Goal: Find specific page/section: Find specific page/section

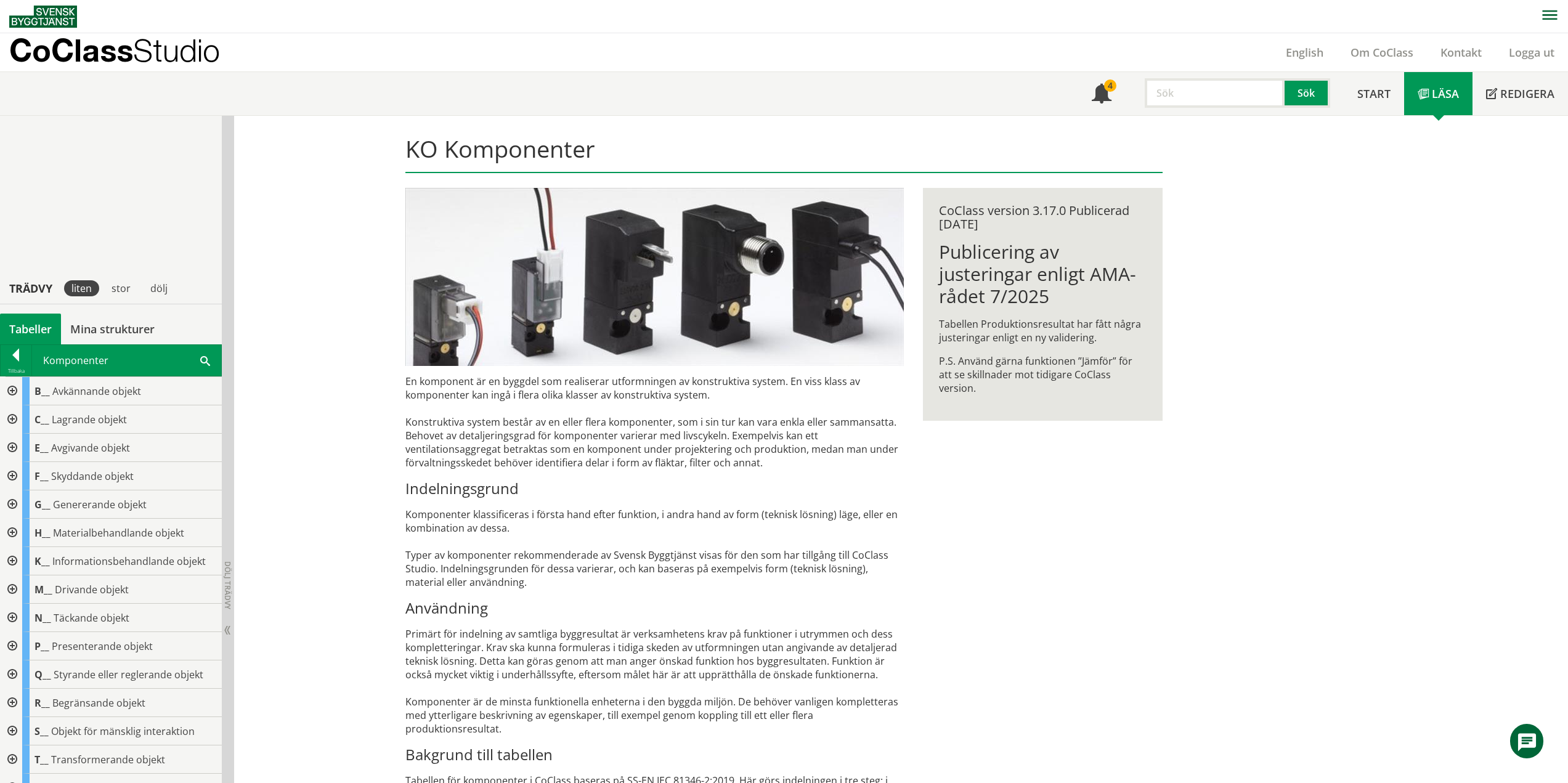
scroll to position [273, 0]
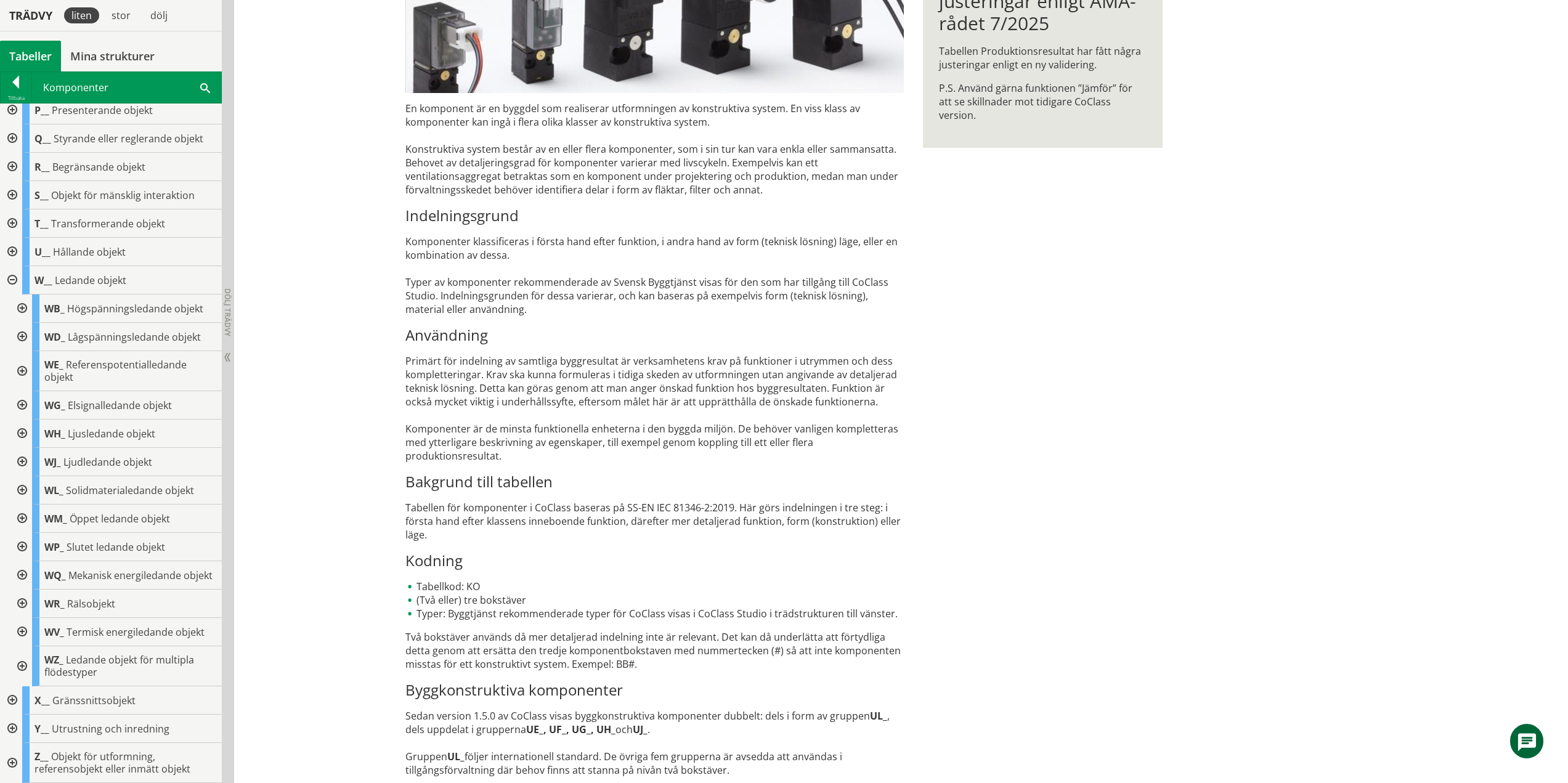
click at [24, 533] on div at bounding box center [21, 547] width 22 height 28
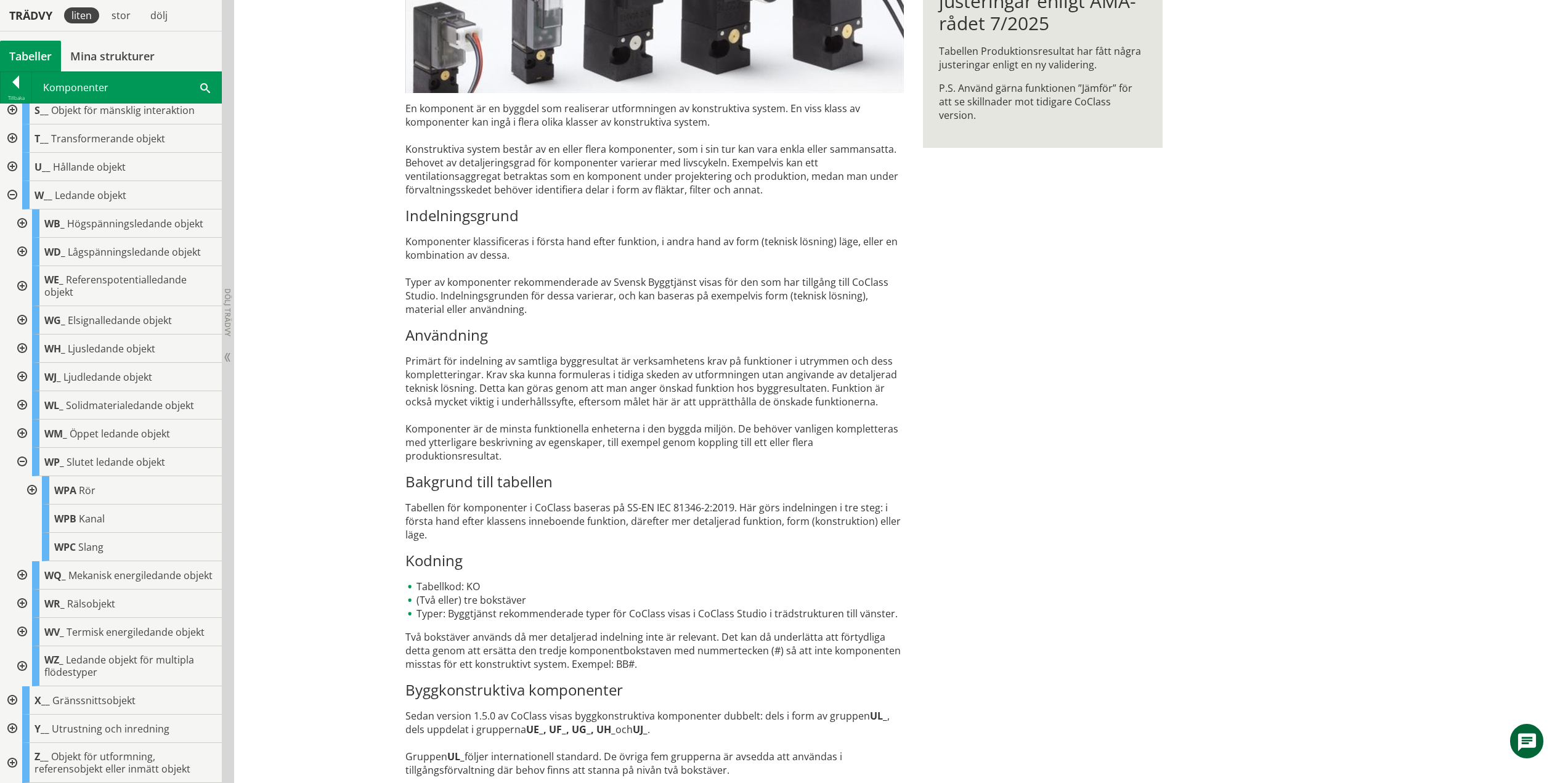
click at [22, 448] on div at bounding box center [21, 462] width 22 height 28
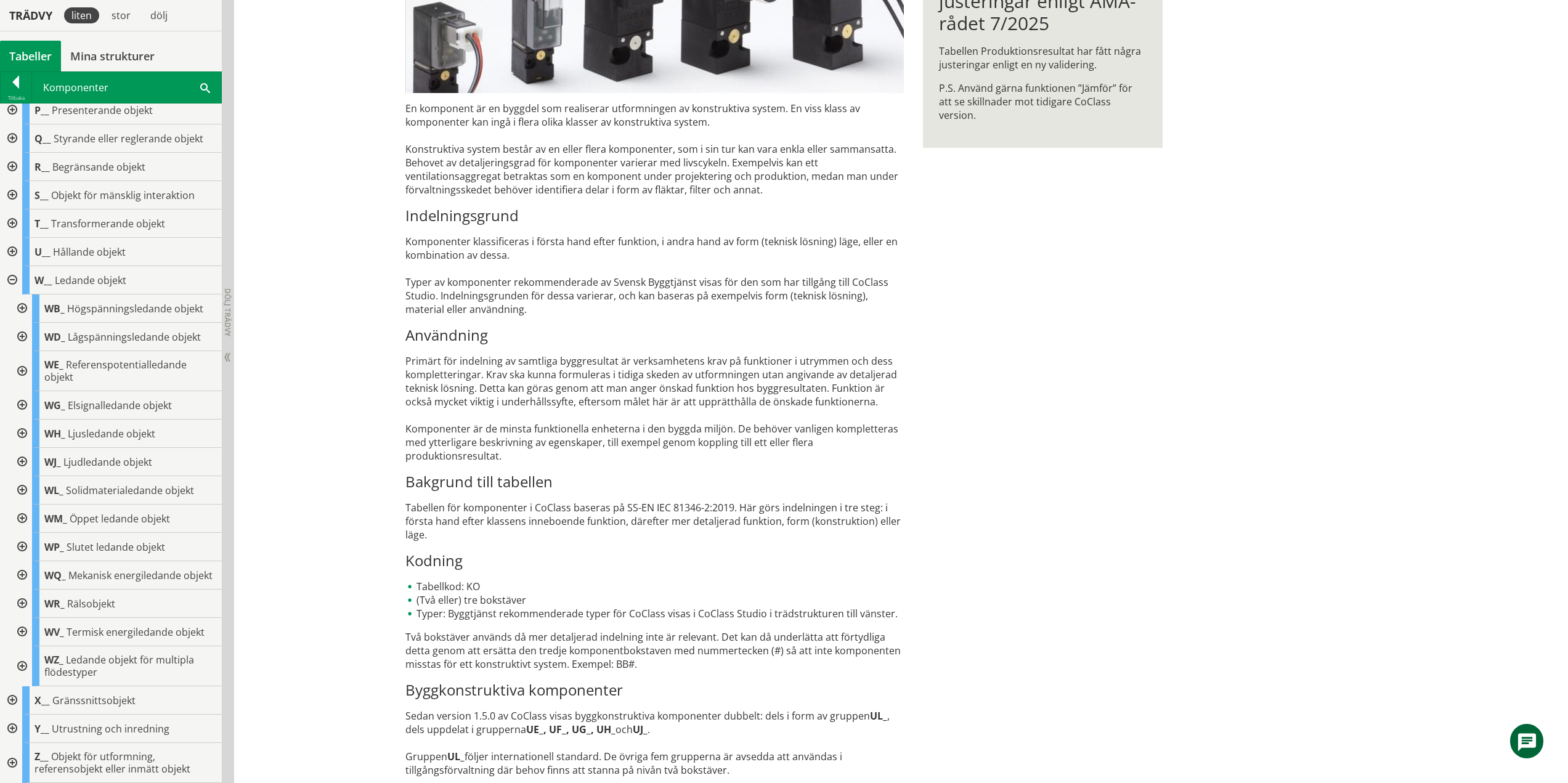
scroll to position [275, 0]
click at [24, 566] on div at bounding box center [21, 576] width 22 height 28
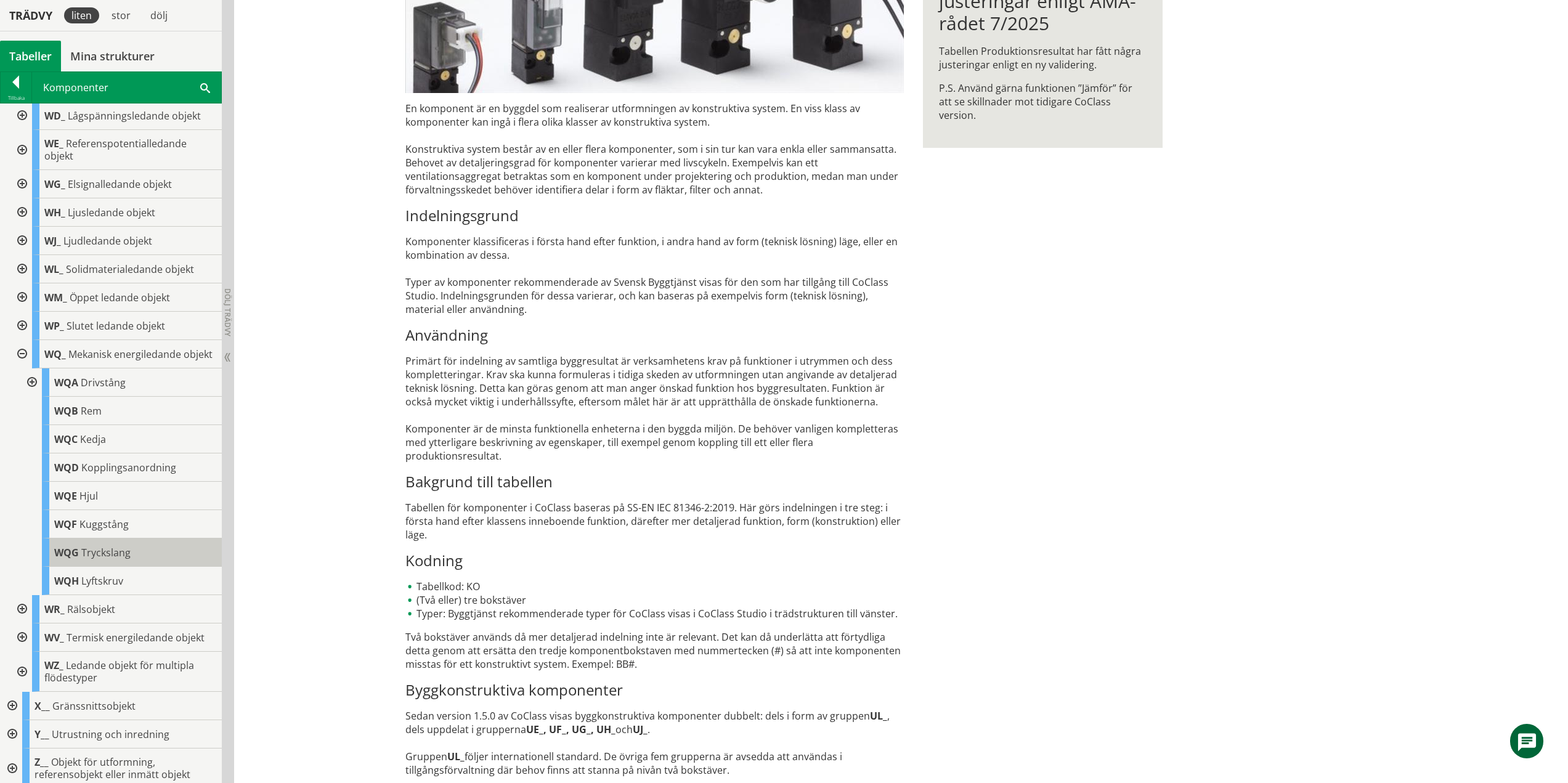
scroll to position [502, 0]
click at [22, 343] on div at bounding box center [21, 349] width 22 height 28
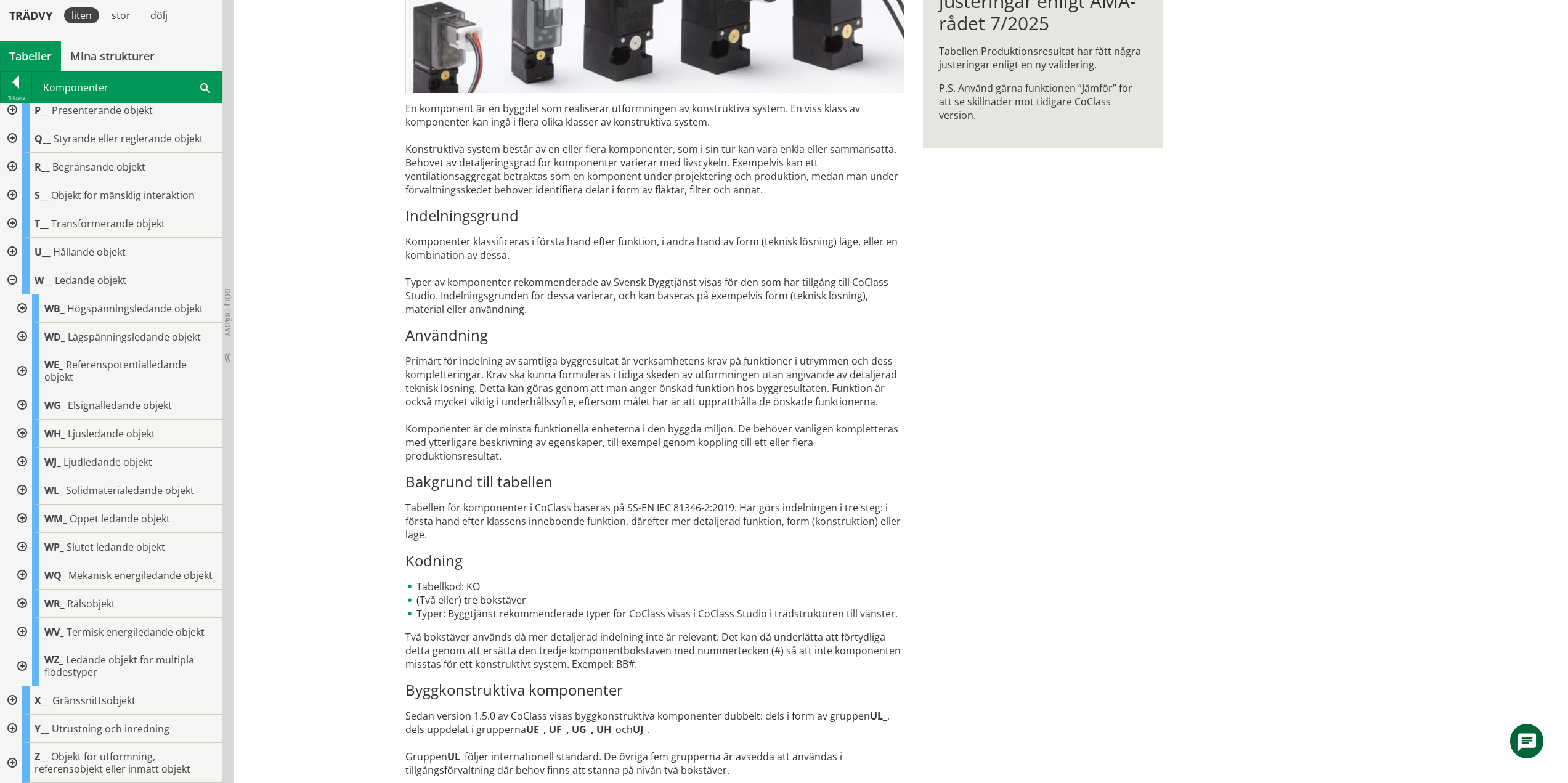
scroll to position [275, 0]
click at [21, 602] on div at bounding box center [21, 604] width 22 height 28
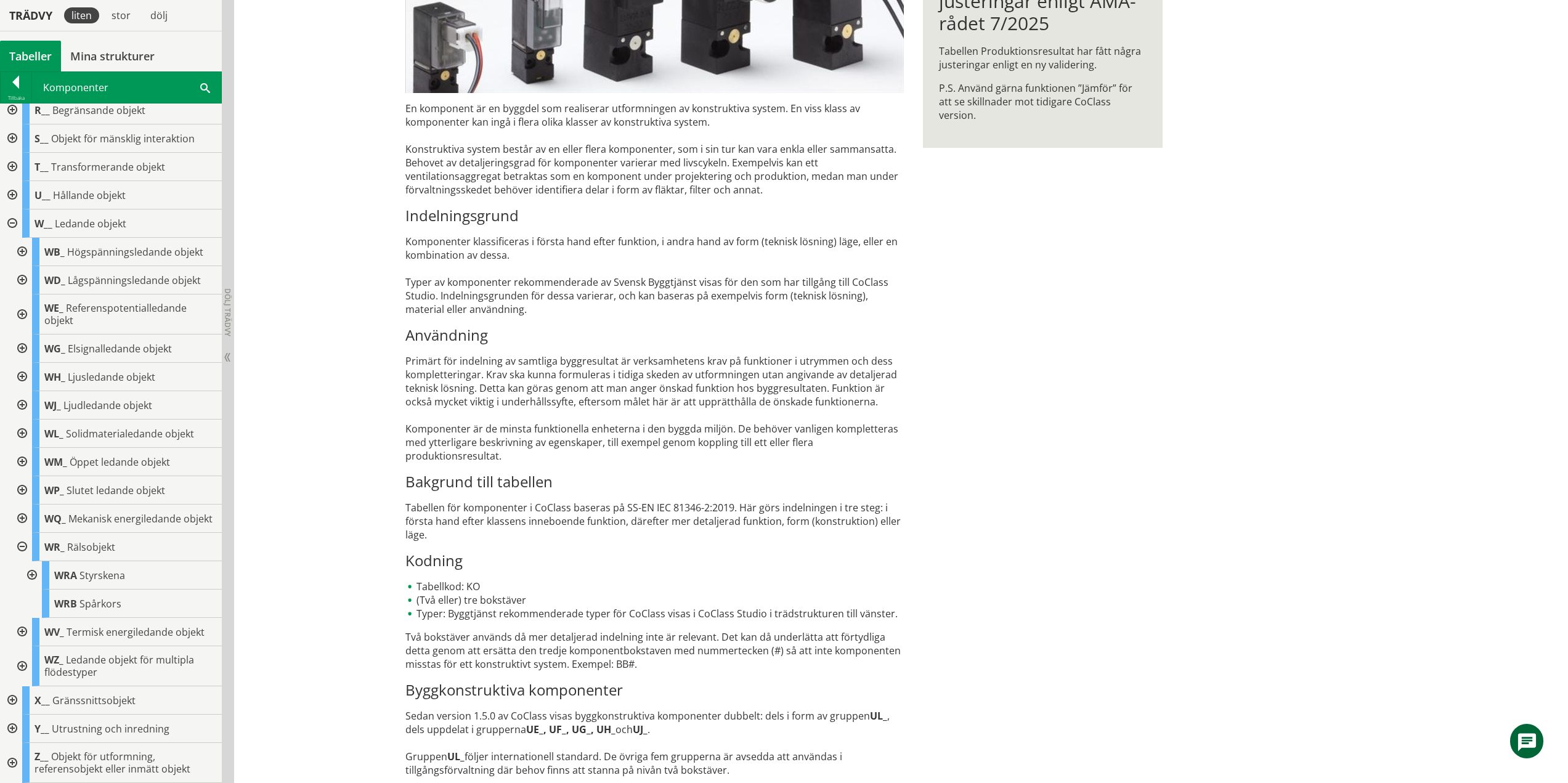
click at [22, 547] on div at bounding box center [21, 547] width 22 height 28
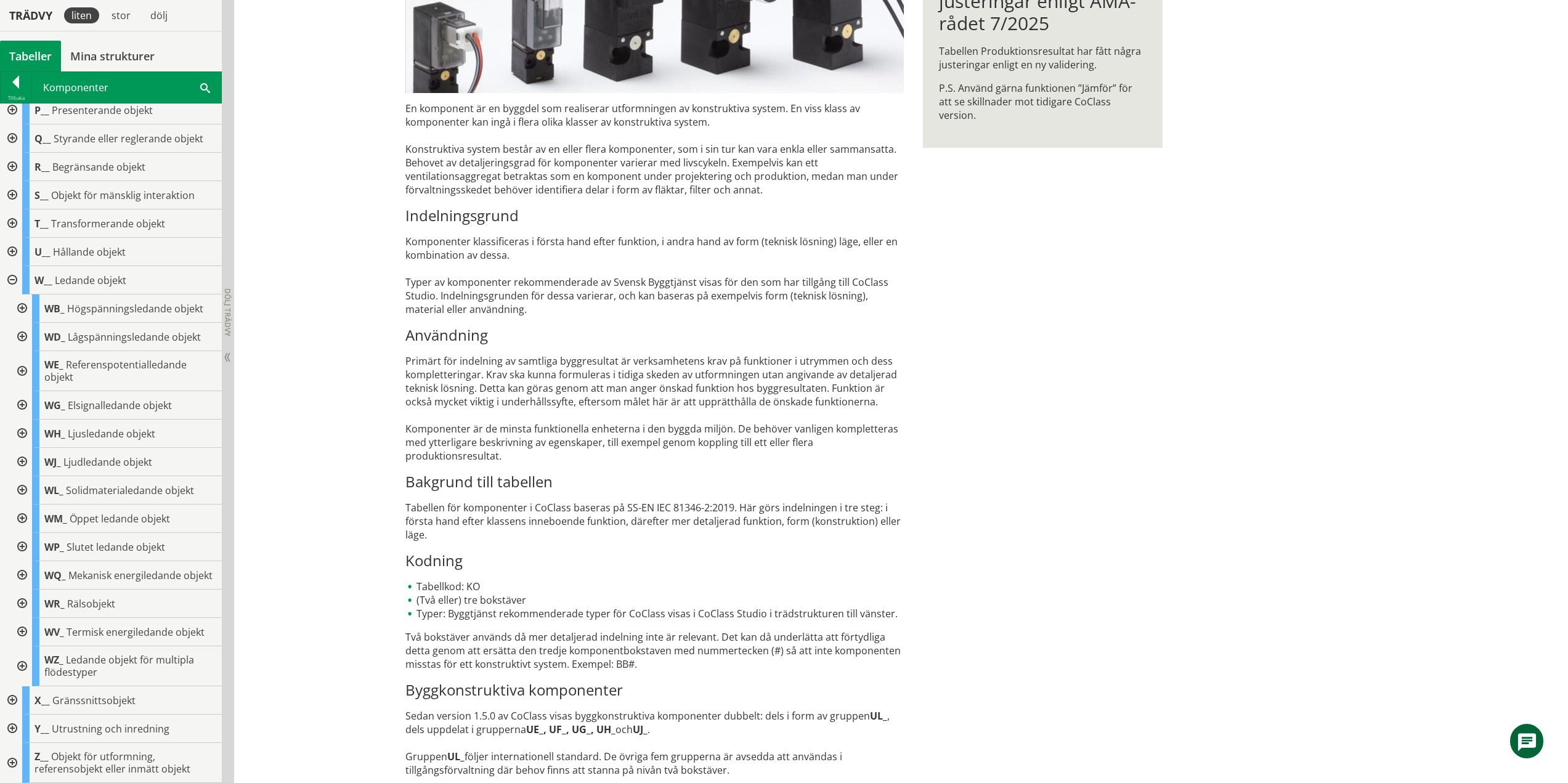
scroll to position [275, 0]
click at [22, 604] on div at bounding box center [21, 604] width 22 height 28
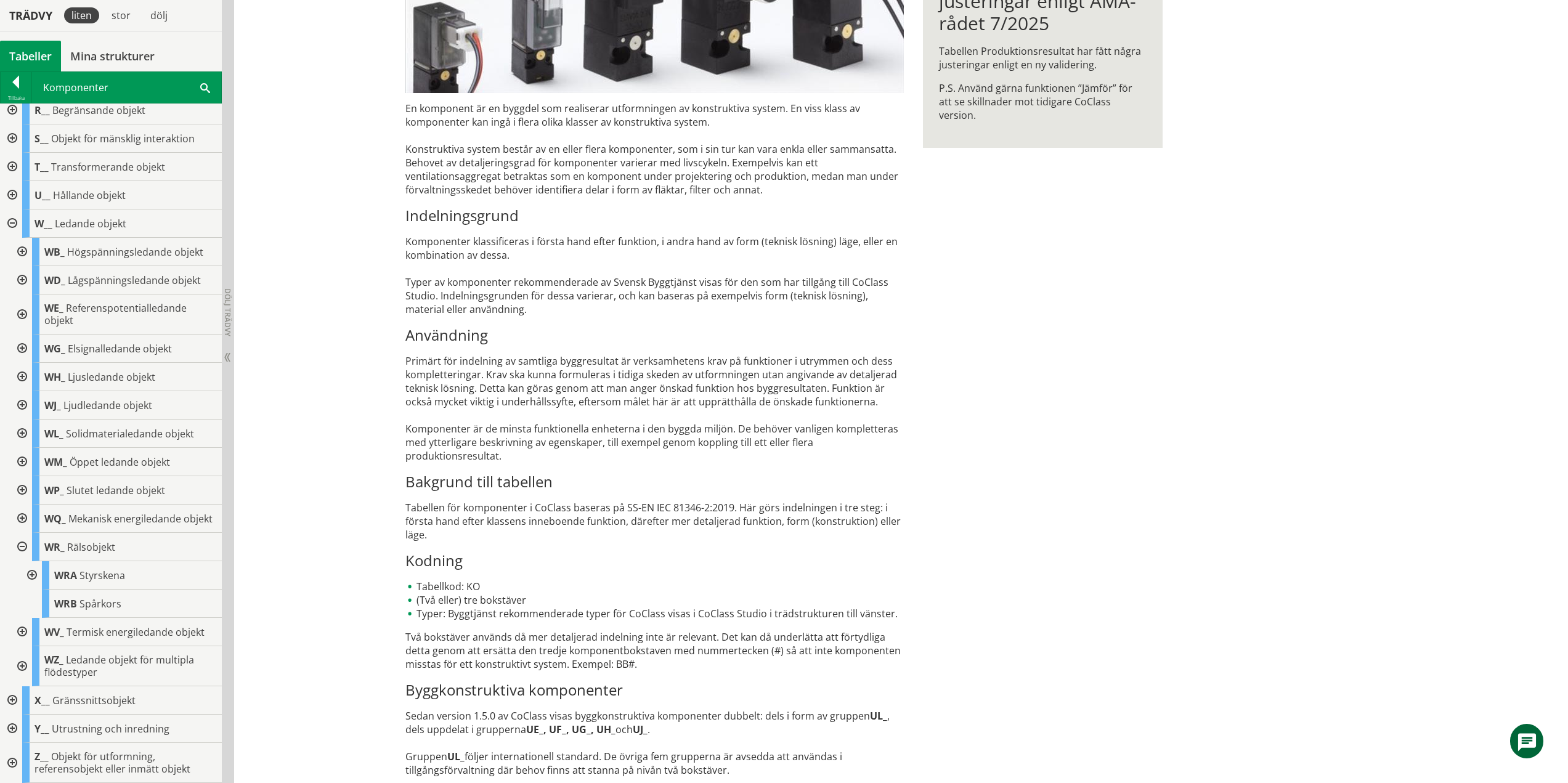
click at [22, 511] on div at bounding box center [21, 519] width 22 height 28
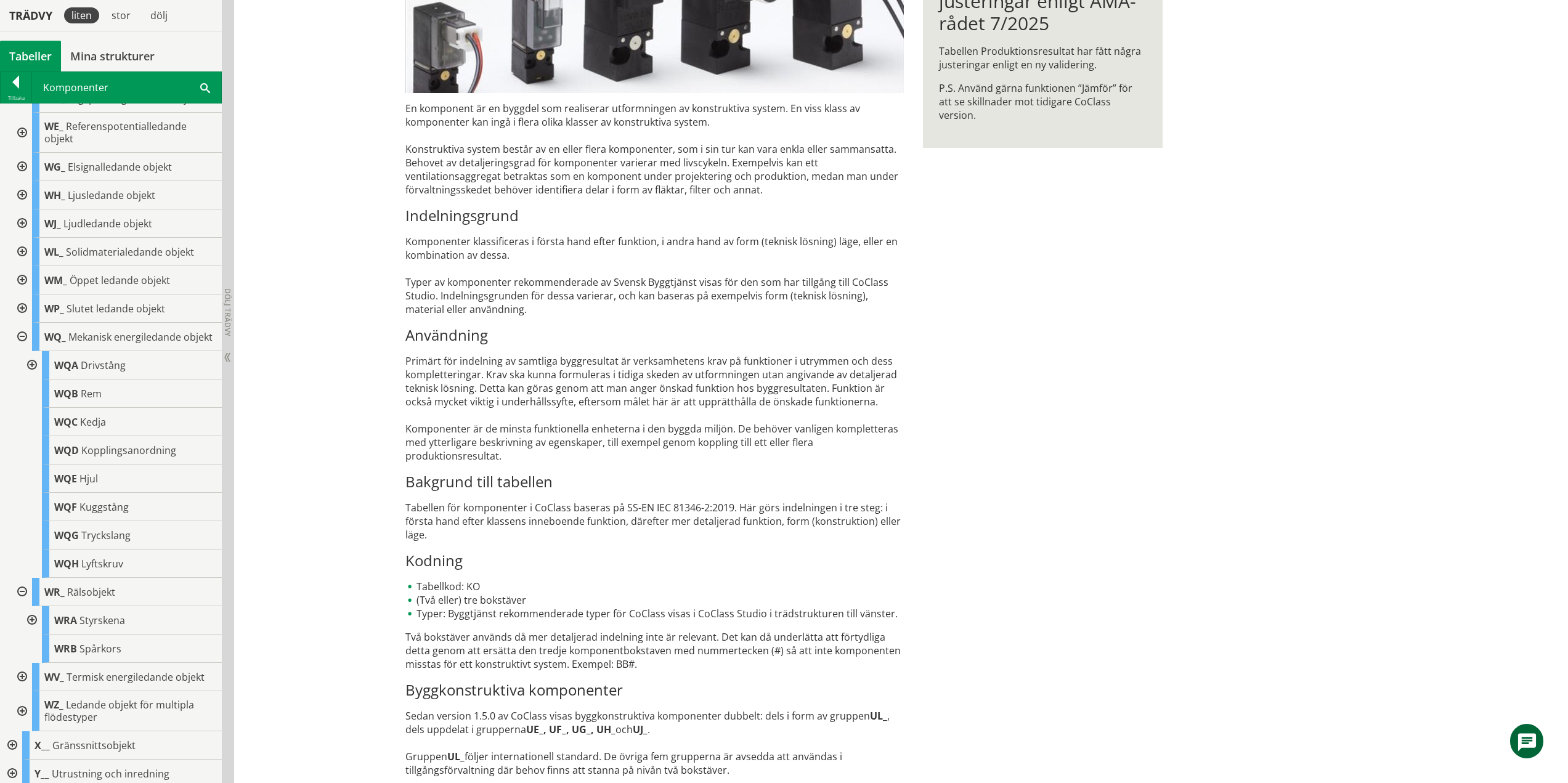
click at [24, 339] on div at bounding box center [21, 337] width 22 height 28
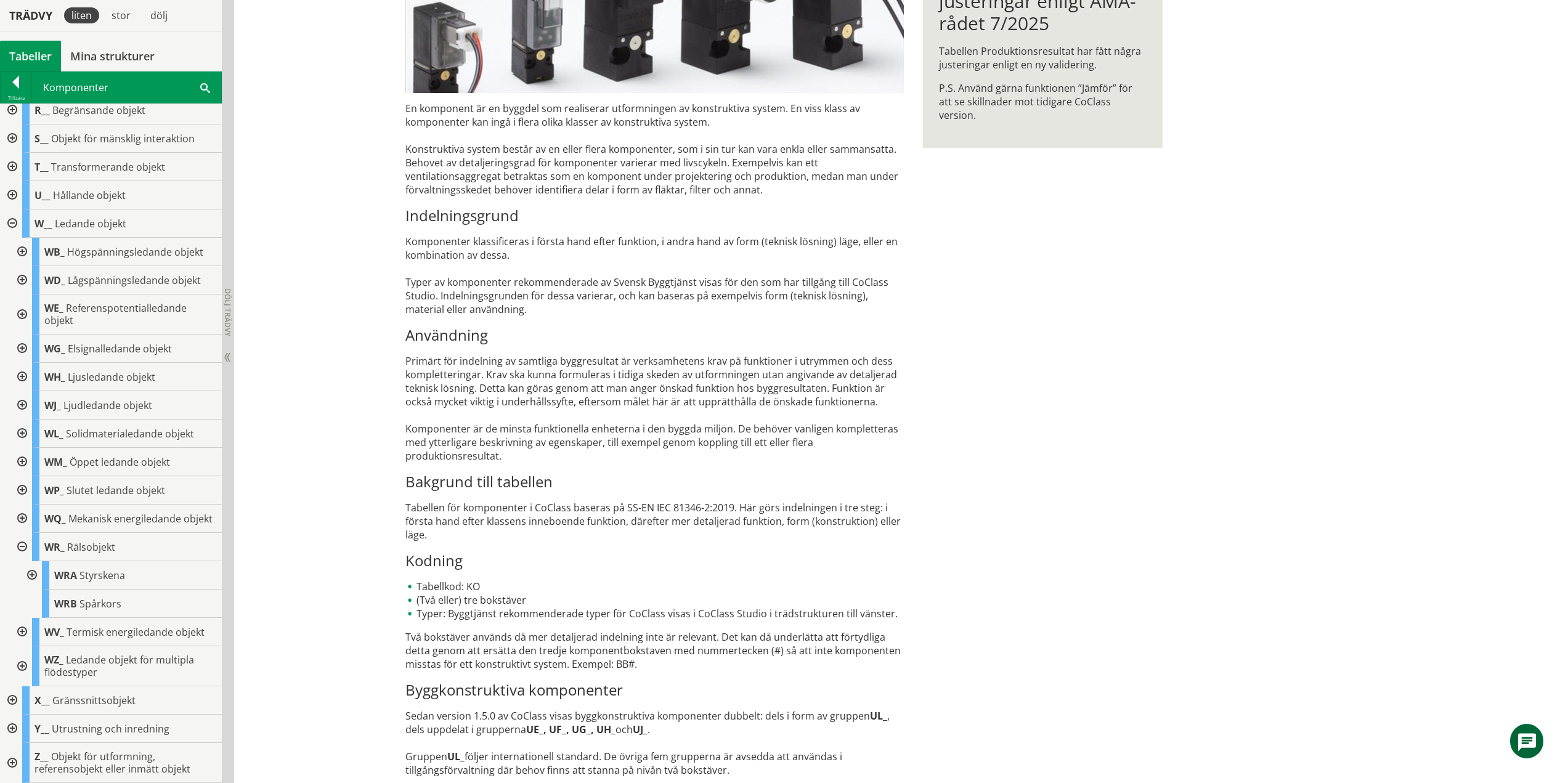
scroll to position [331, 0]
click at [24, 545] on div at bounding box center [21, 547] width 22 height 28
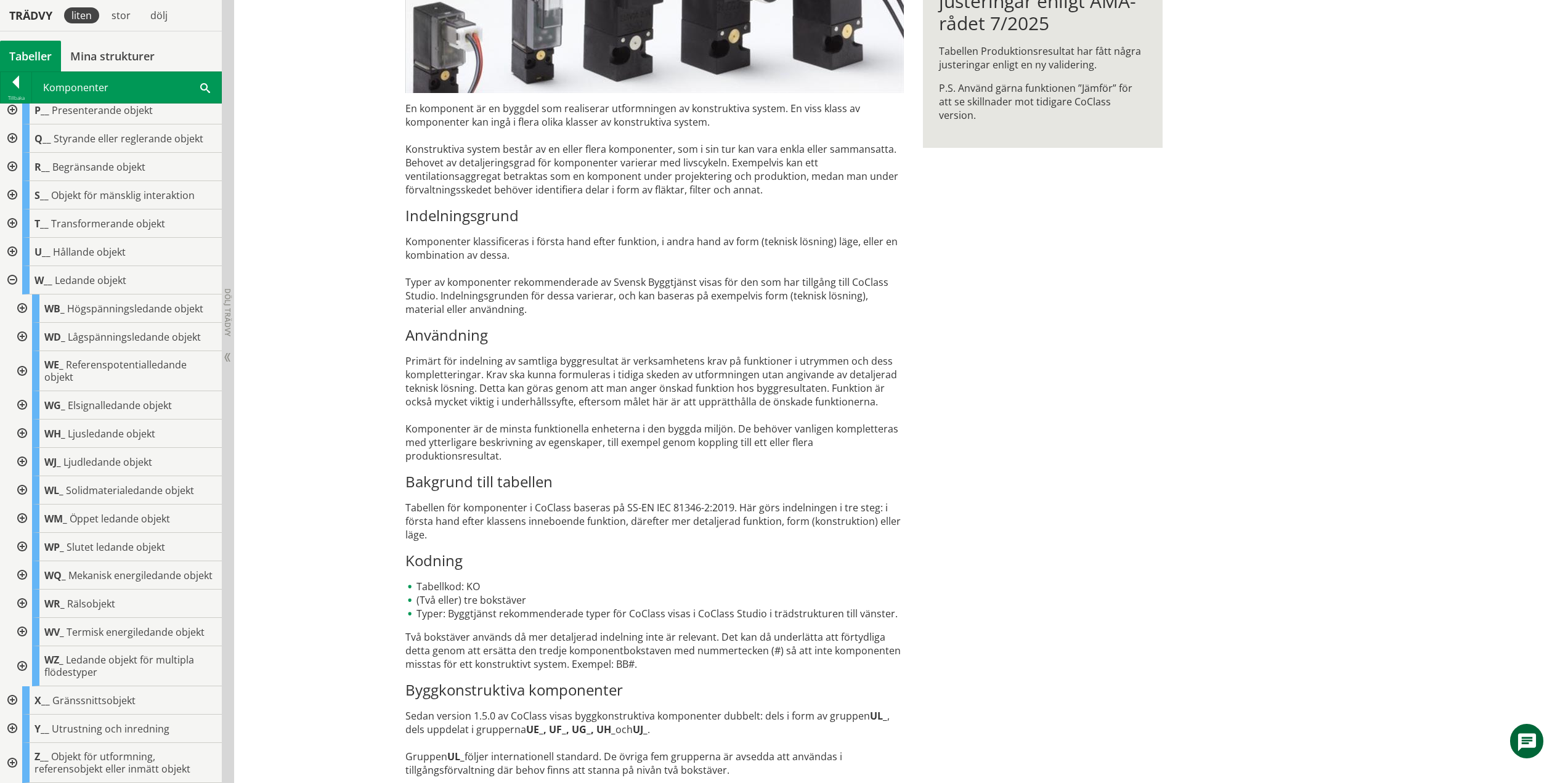
scroll to position [275, 0]
click at [24, 629] on div at bounding box center [21, 632] width 22 height 28
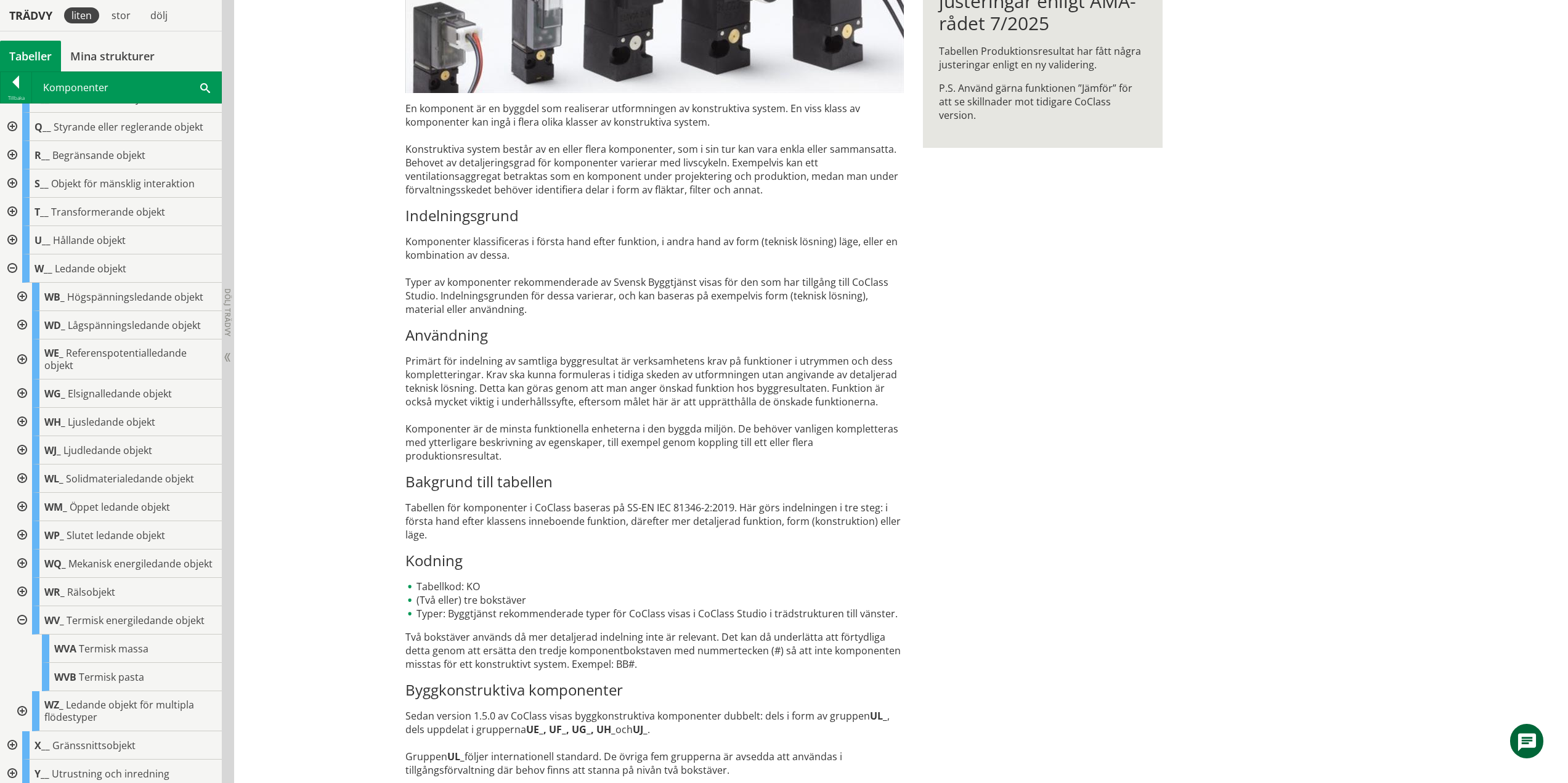
scroll to position [331, 0]
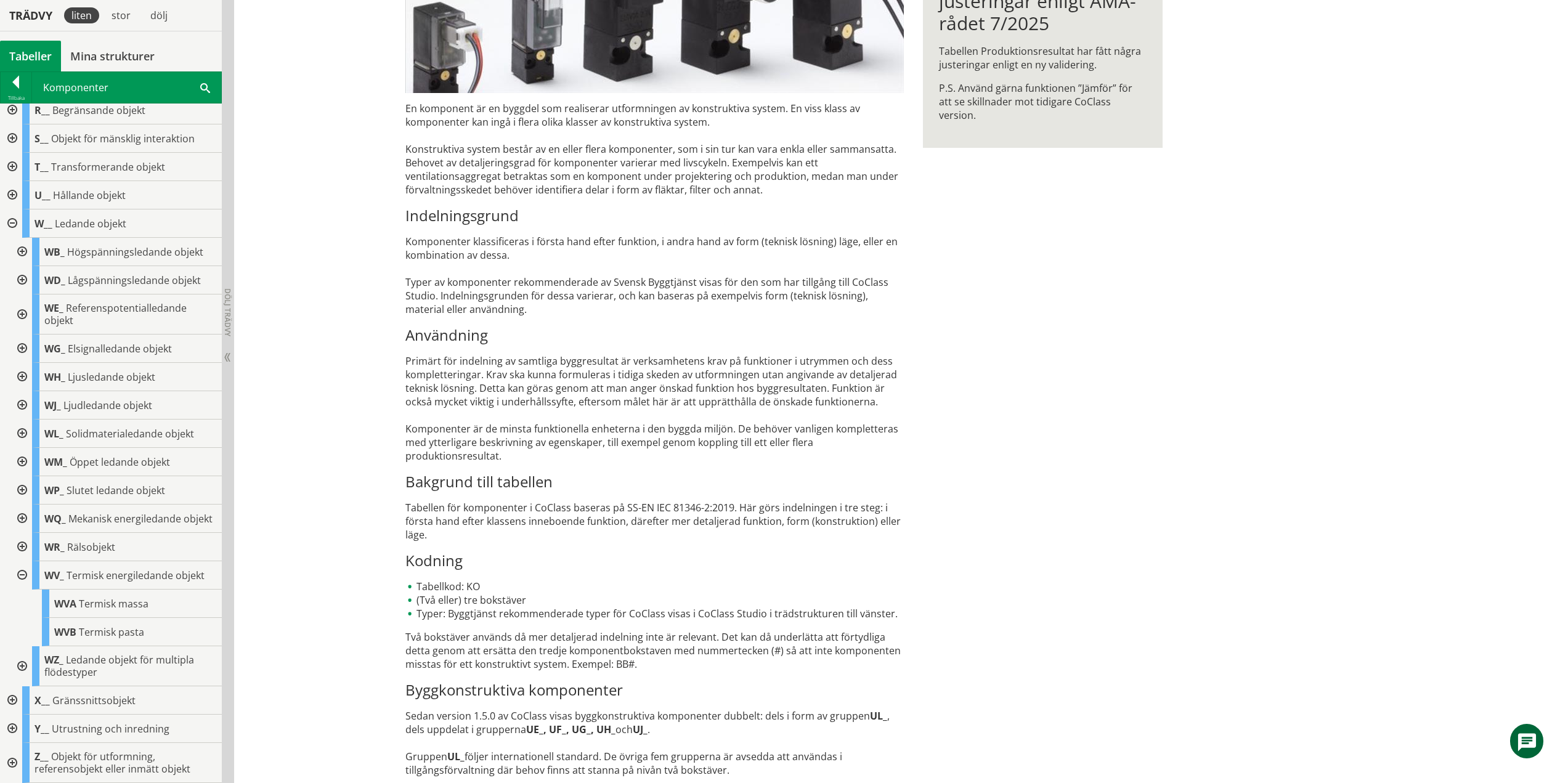
click at [22, 575] on div at bounding box center [21, 576] width 22 height 28
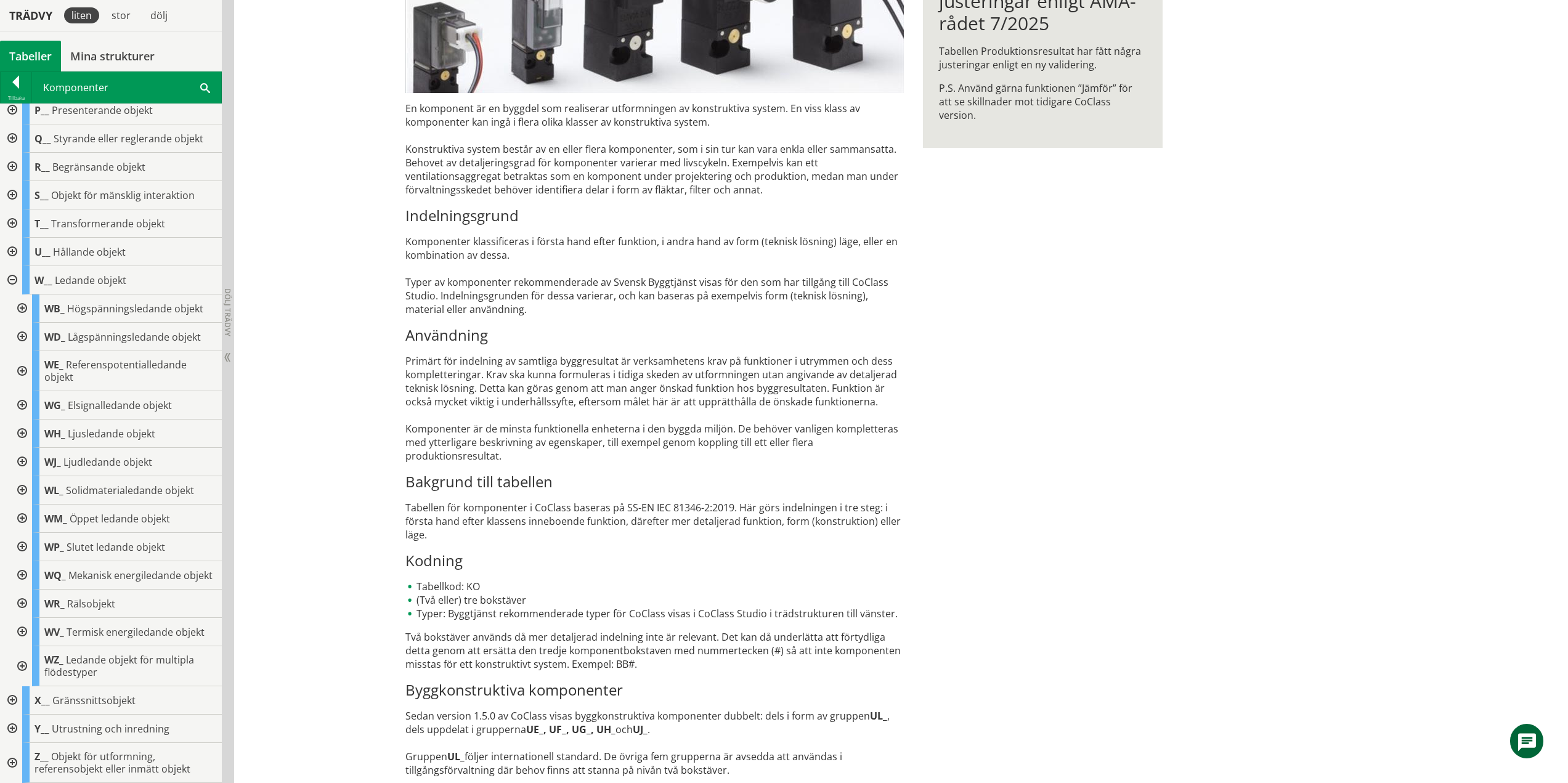
click at [22, 666] on div at bounding box center [21, 666] width 22 height 40
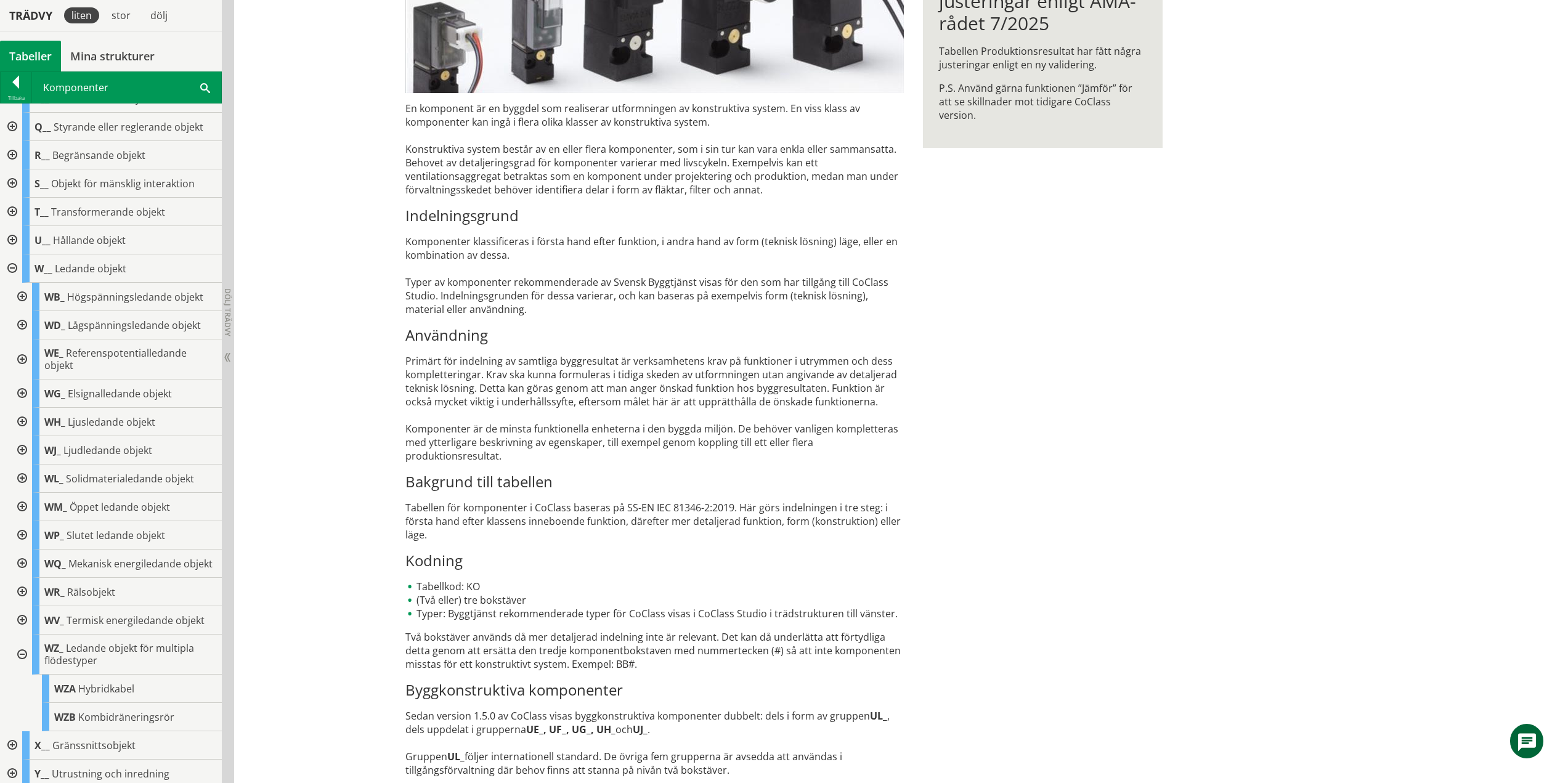
scroll to position [331, 0]
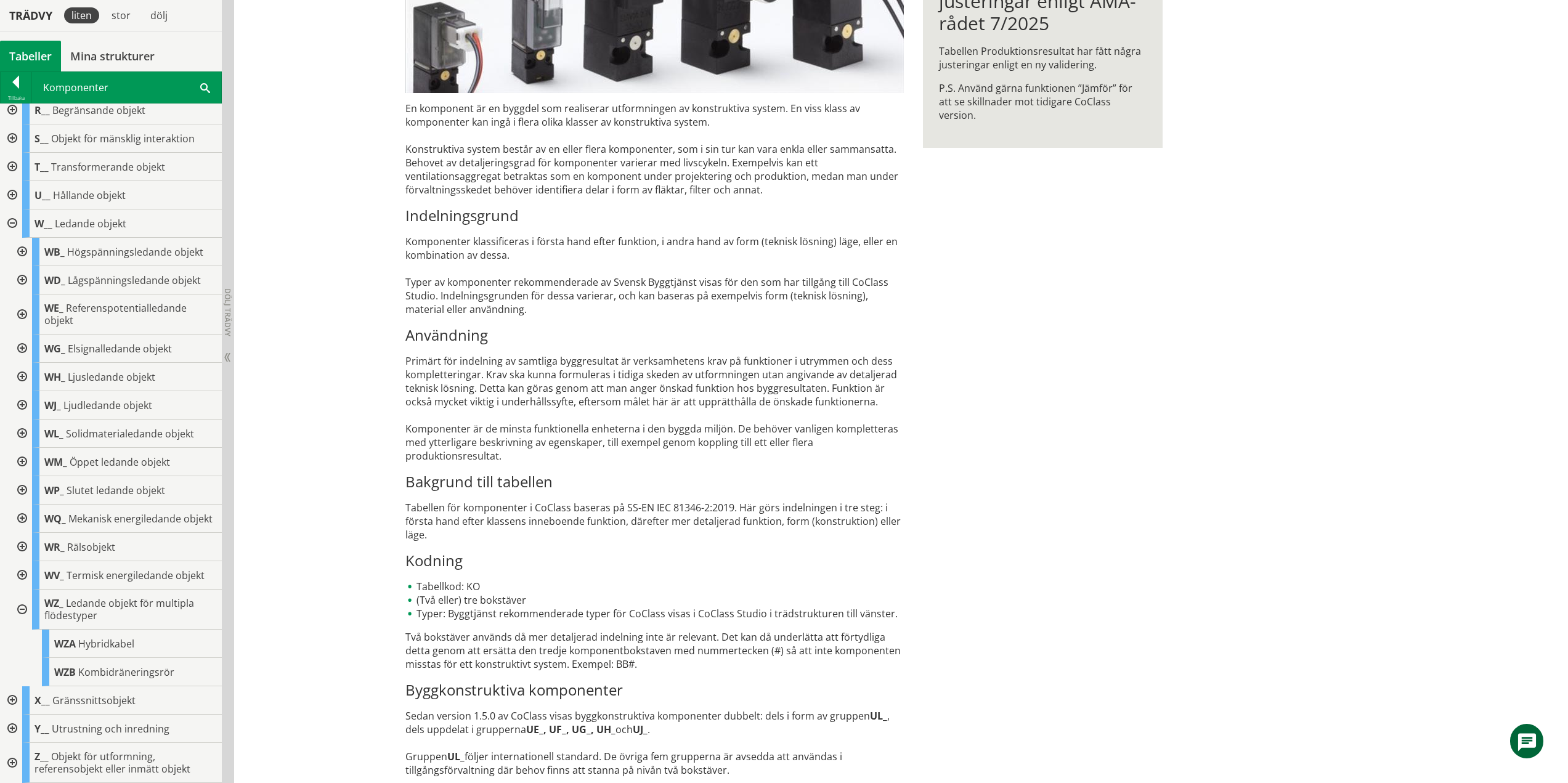
click at [24, 610] on div at bounding box center [21, 610] width 22 height 40
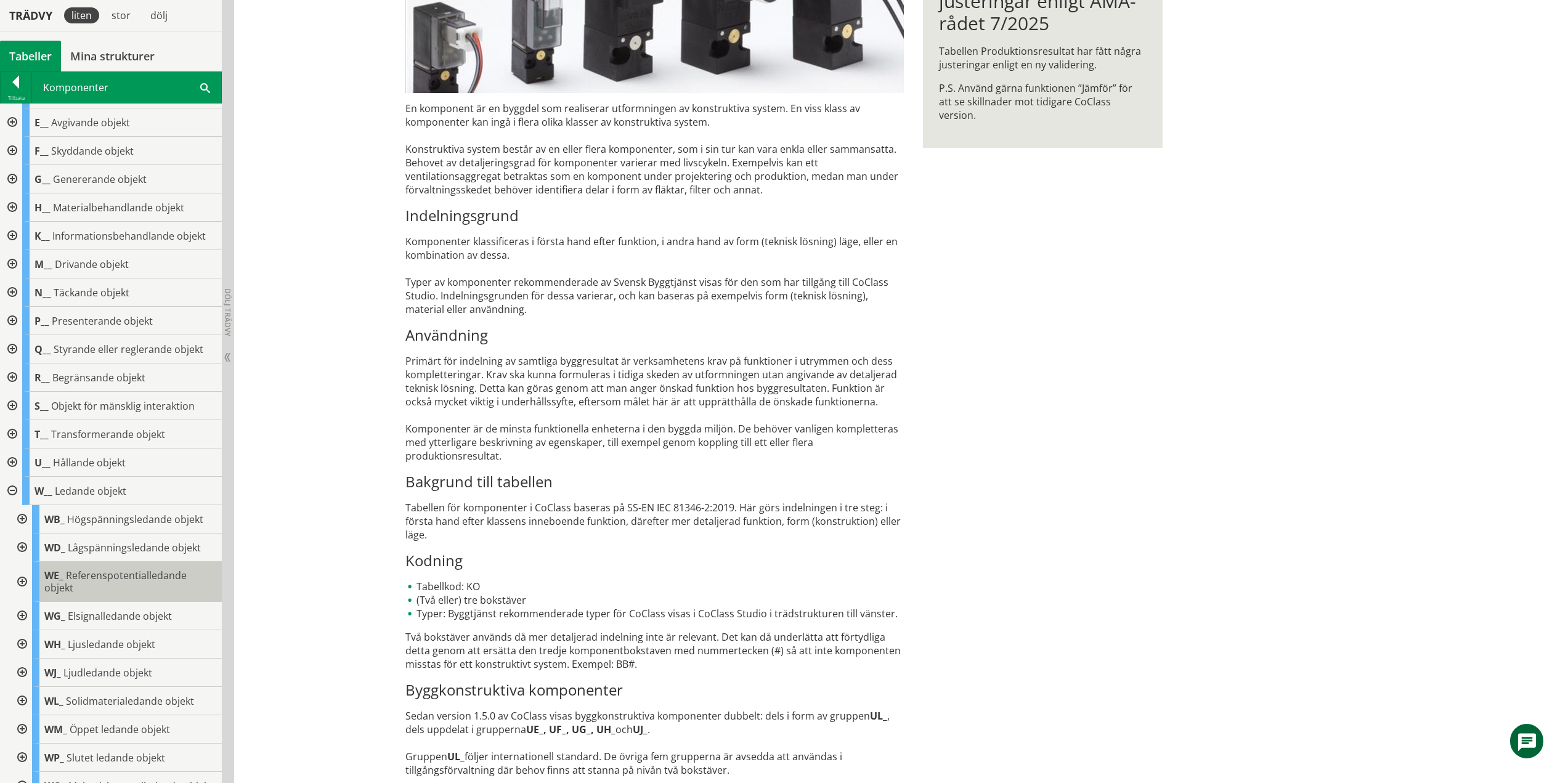
scroll to position [0, 0]
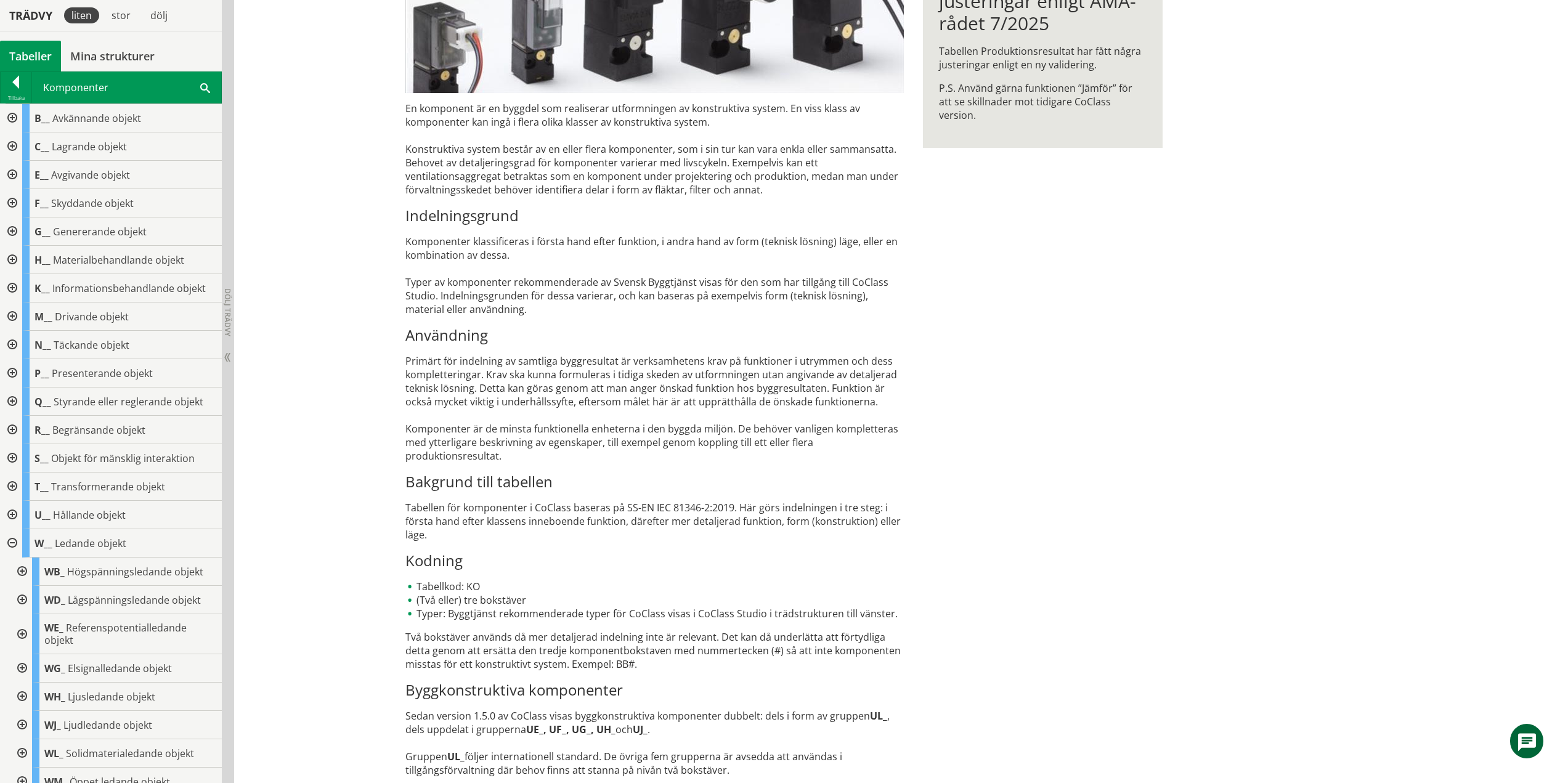
click at [13, 539] on div at bounding box center [11, 543] width 22 height 28
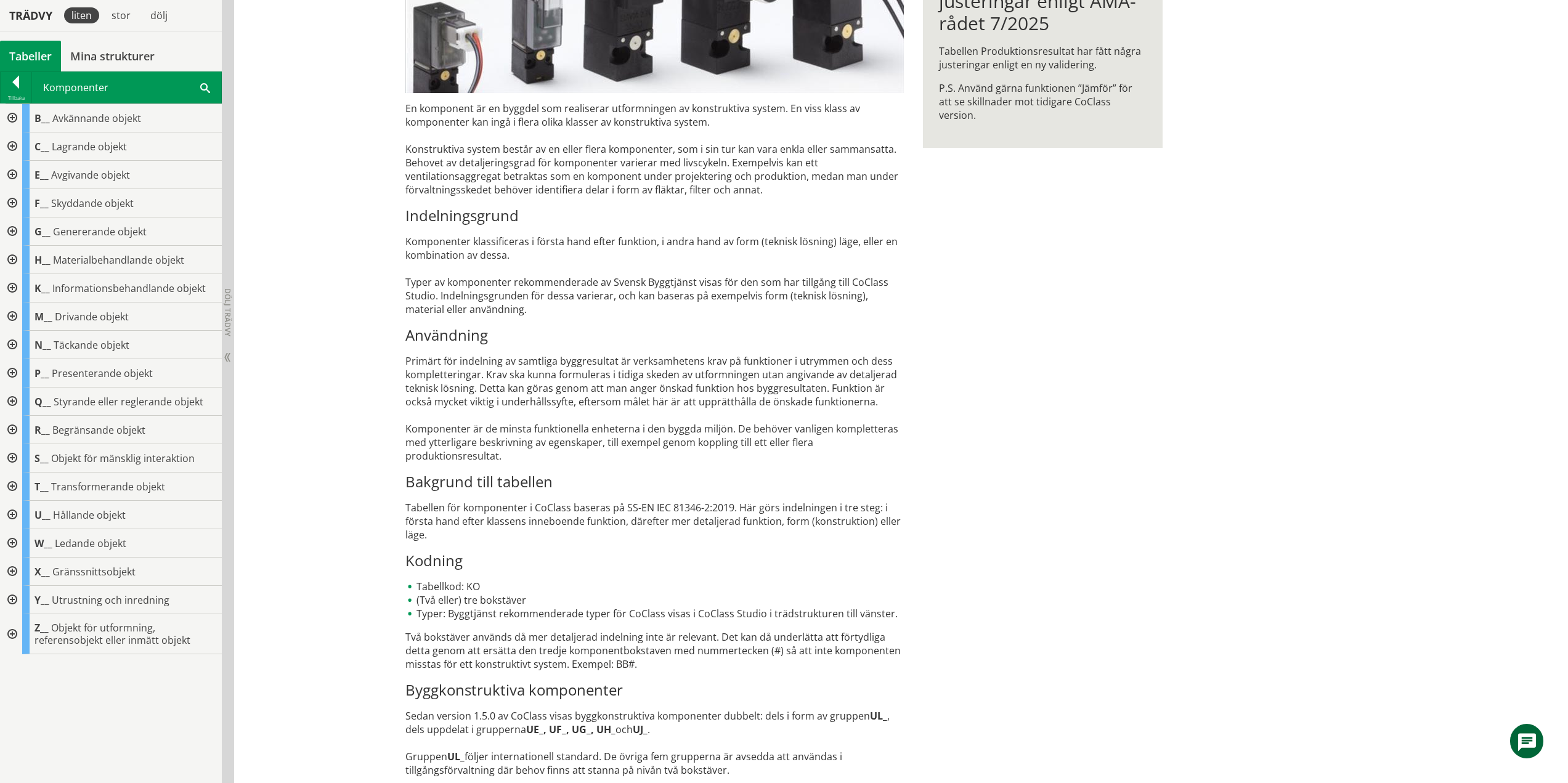
click at [10, 571] on div at bounding box center [11, 572] width 22 height 28
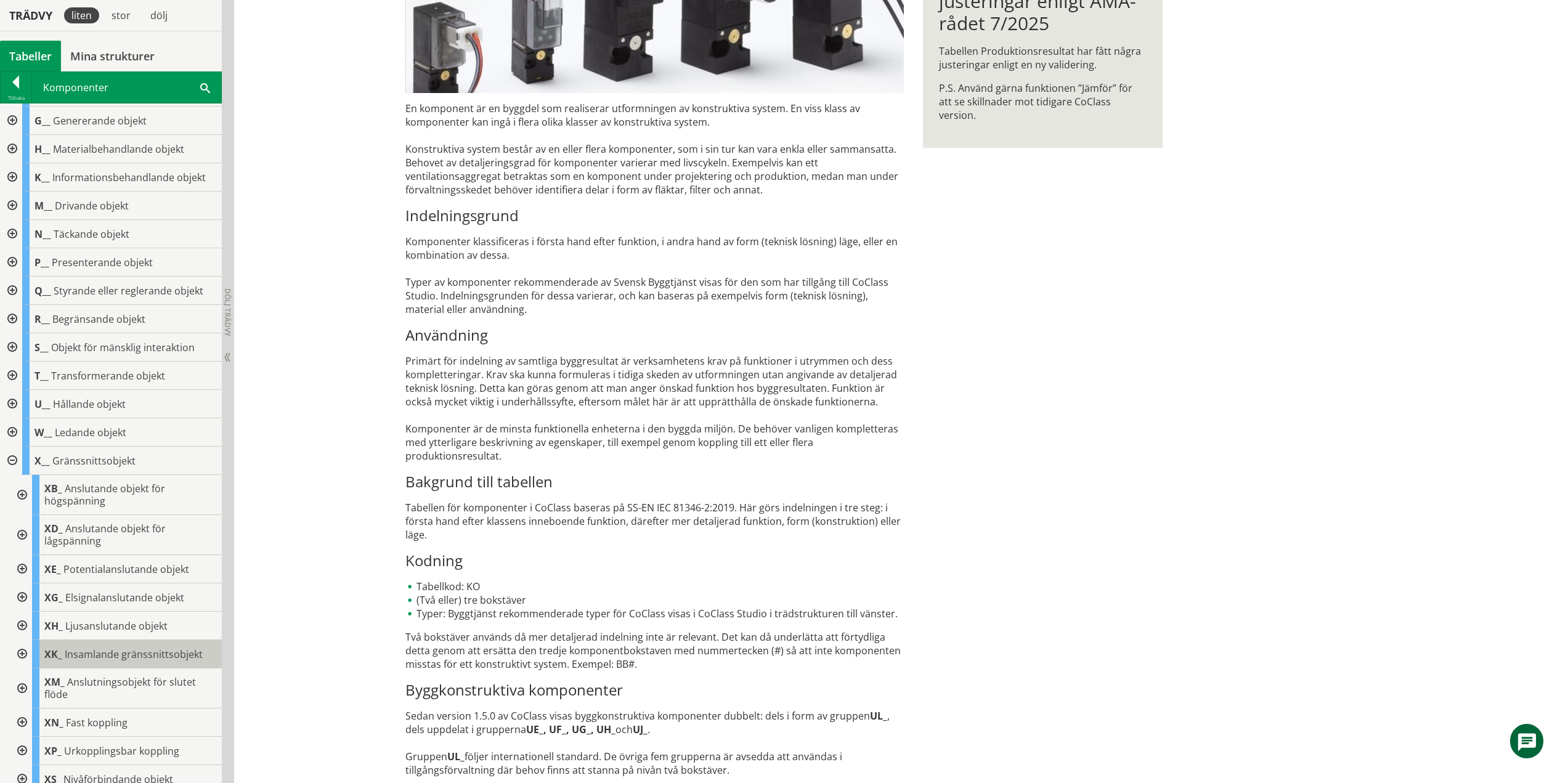
scroll to position [185, 0]
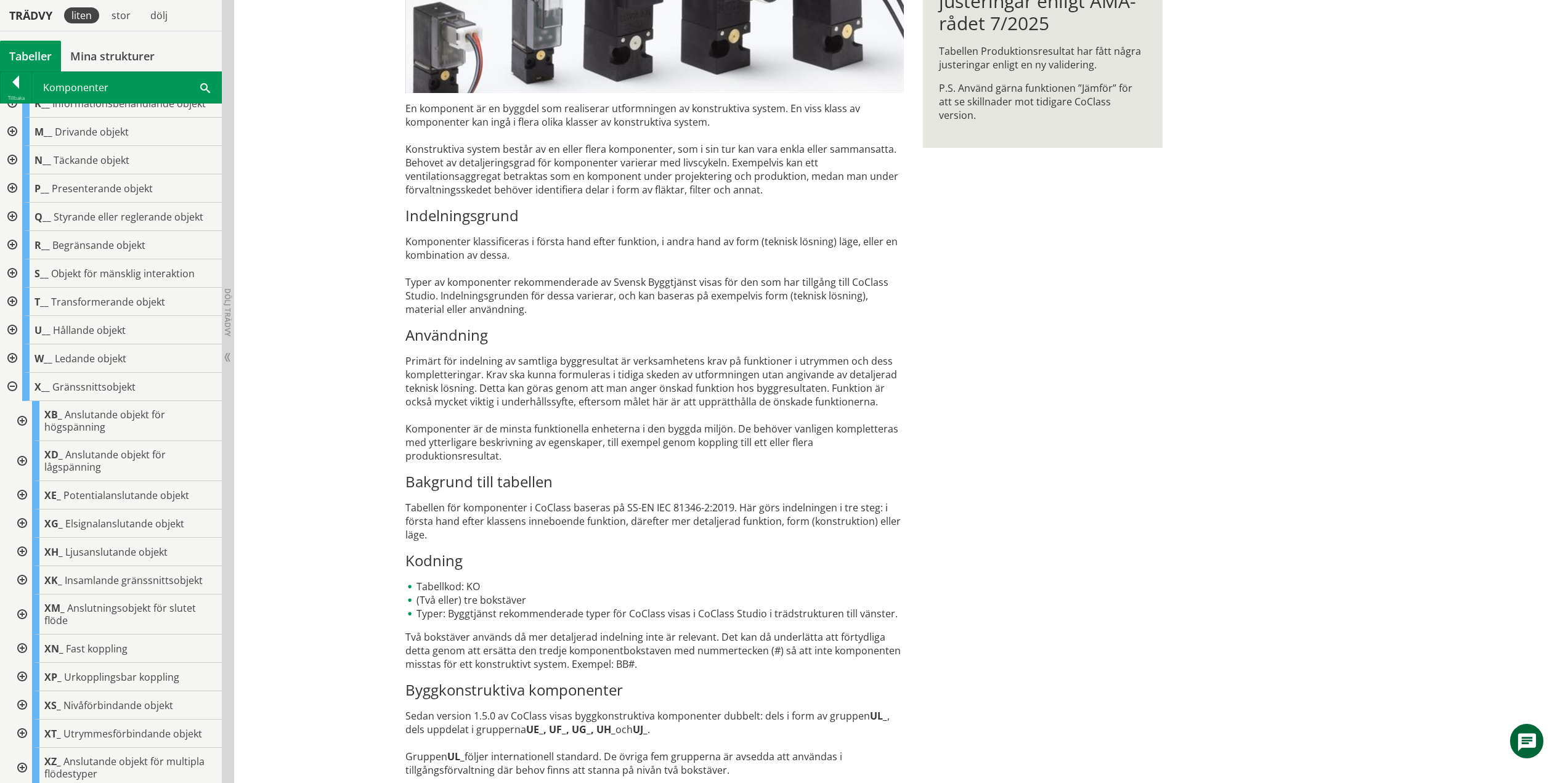
click at [20, 420] on div at bounding box center [21, 421] width 22 height 40
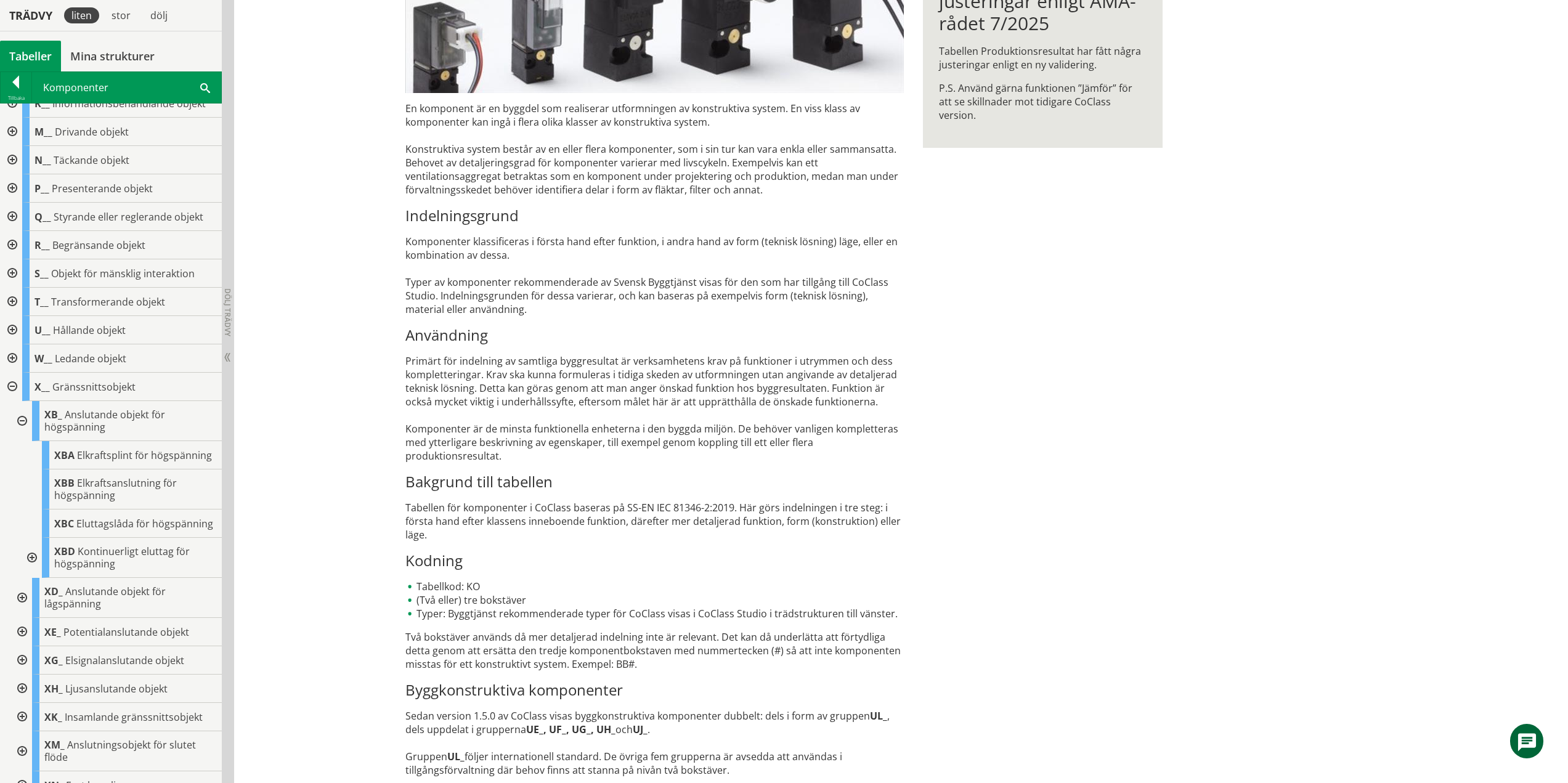
click at [24, 421] on div at bounding box center [21, 421] width 22 height 40
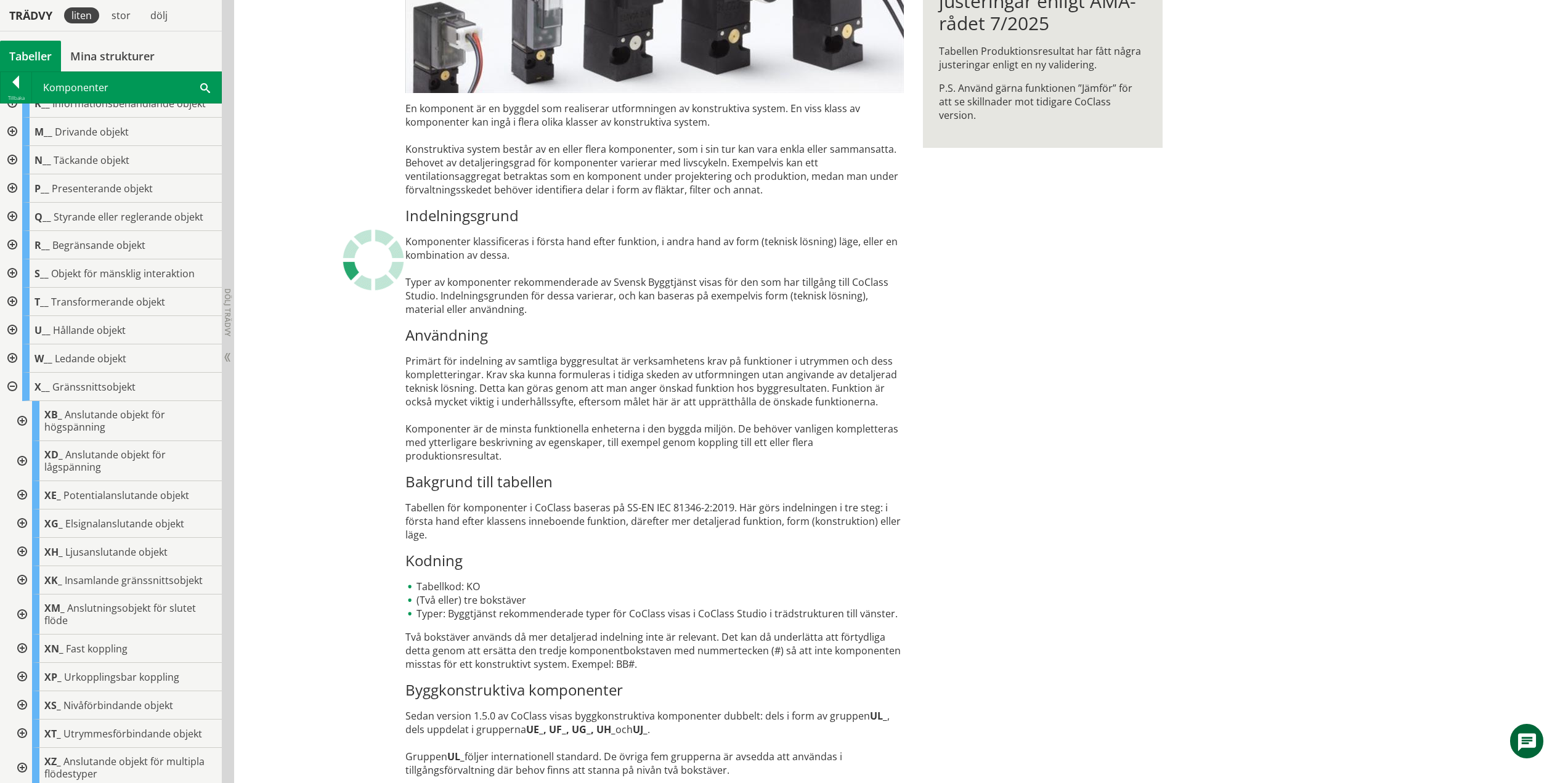
click at [20, 459] on div at bounding box center [21, 461] width 22 height 40
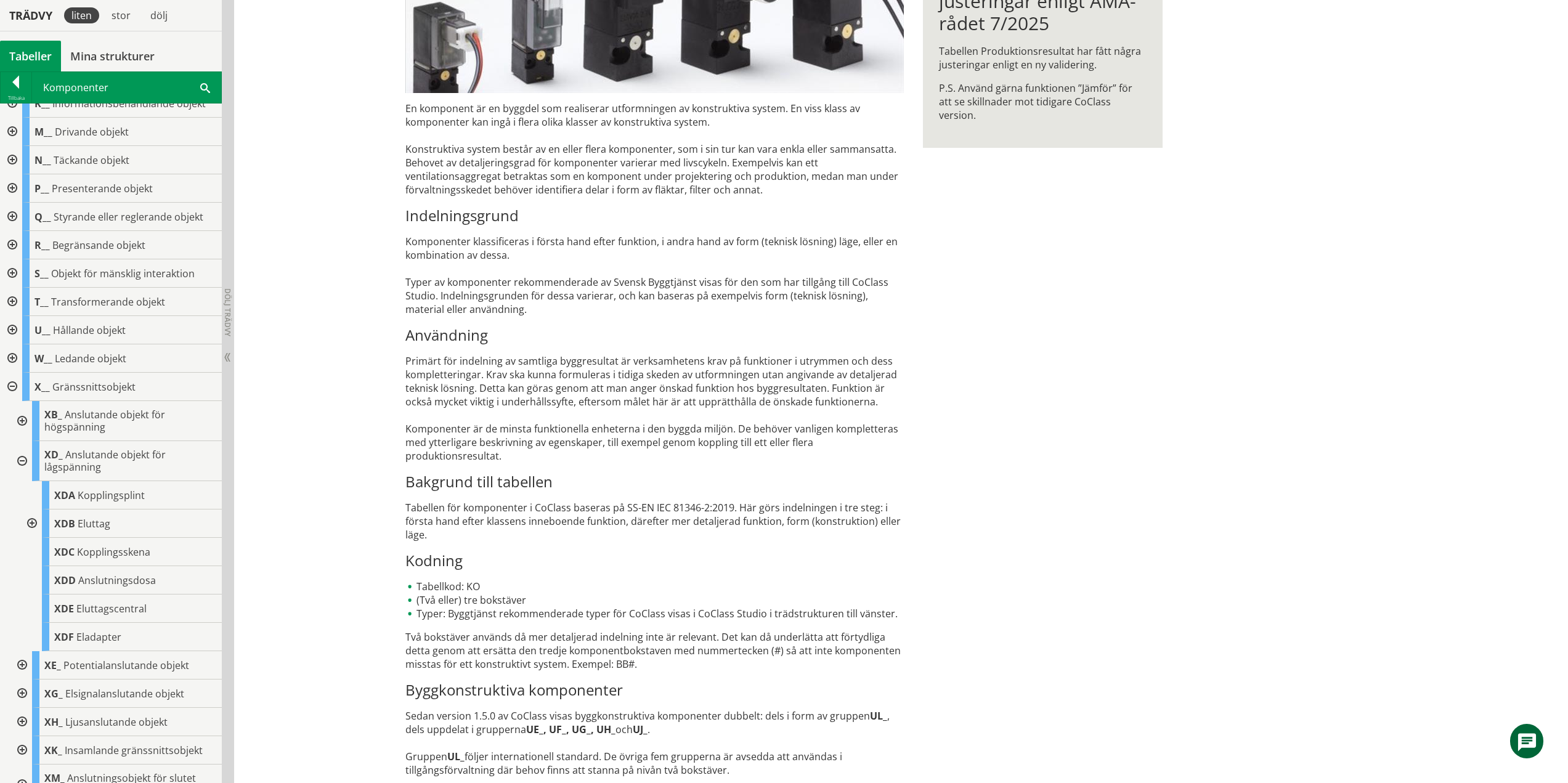
click at [22, 460] on div at bounding box center [21, 461] width 22 height 40
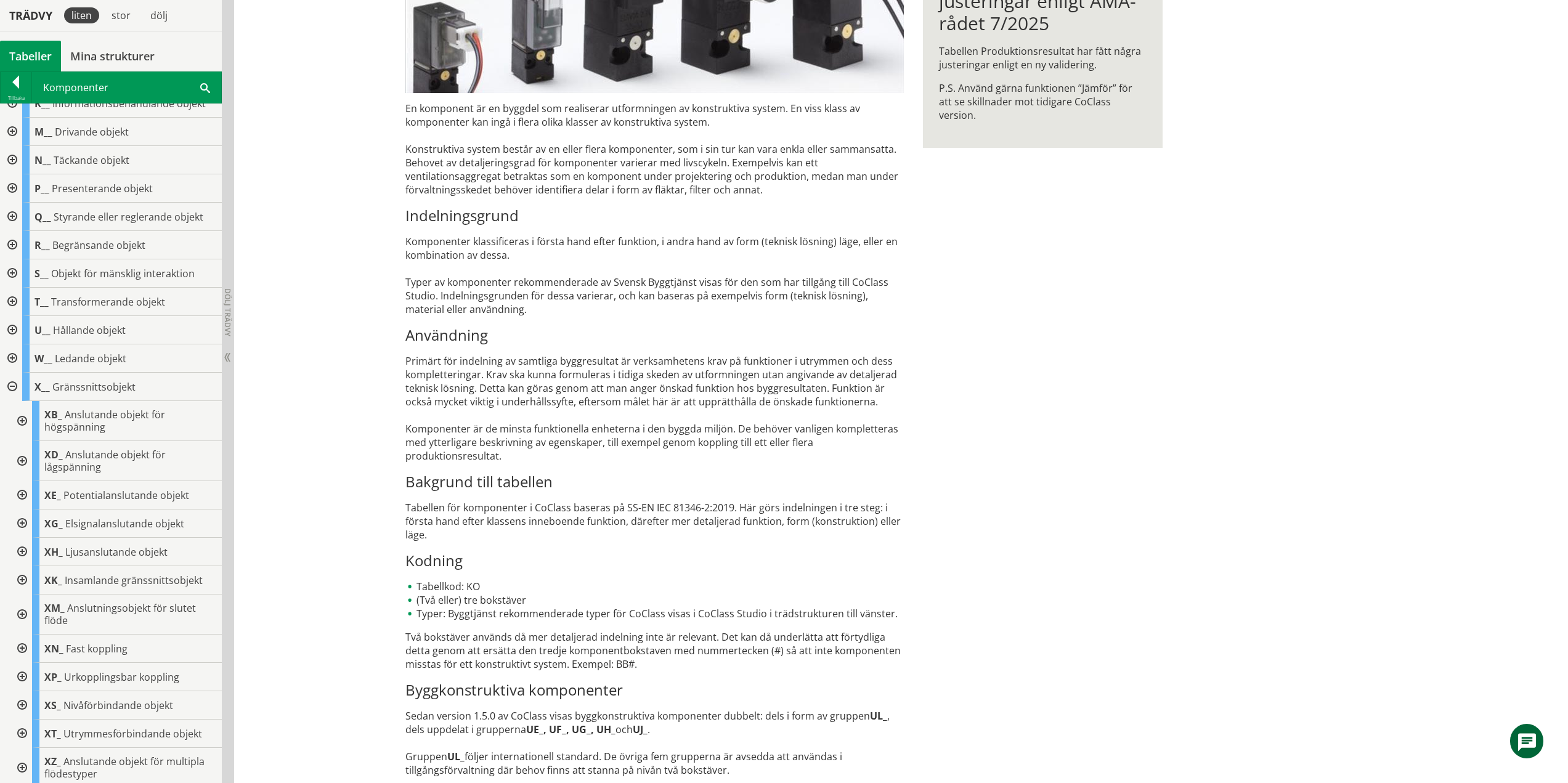
click at [22, 494] on div at bounding box center [21, 496] width 22 height 28
click at [25, 496] on div at bounding box center [21, 496] width 22 height 28
click at [23, 521] on div at bounding box center [21, 524] width 22 height 28
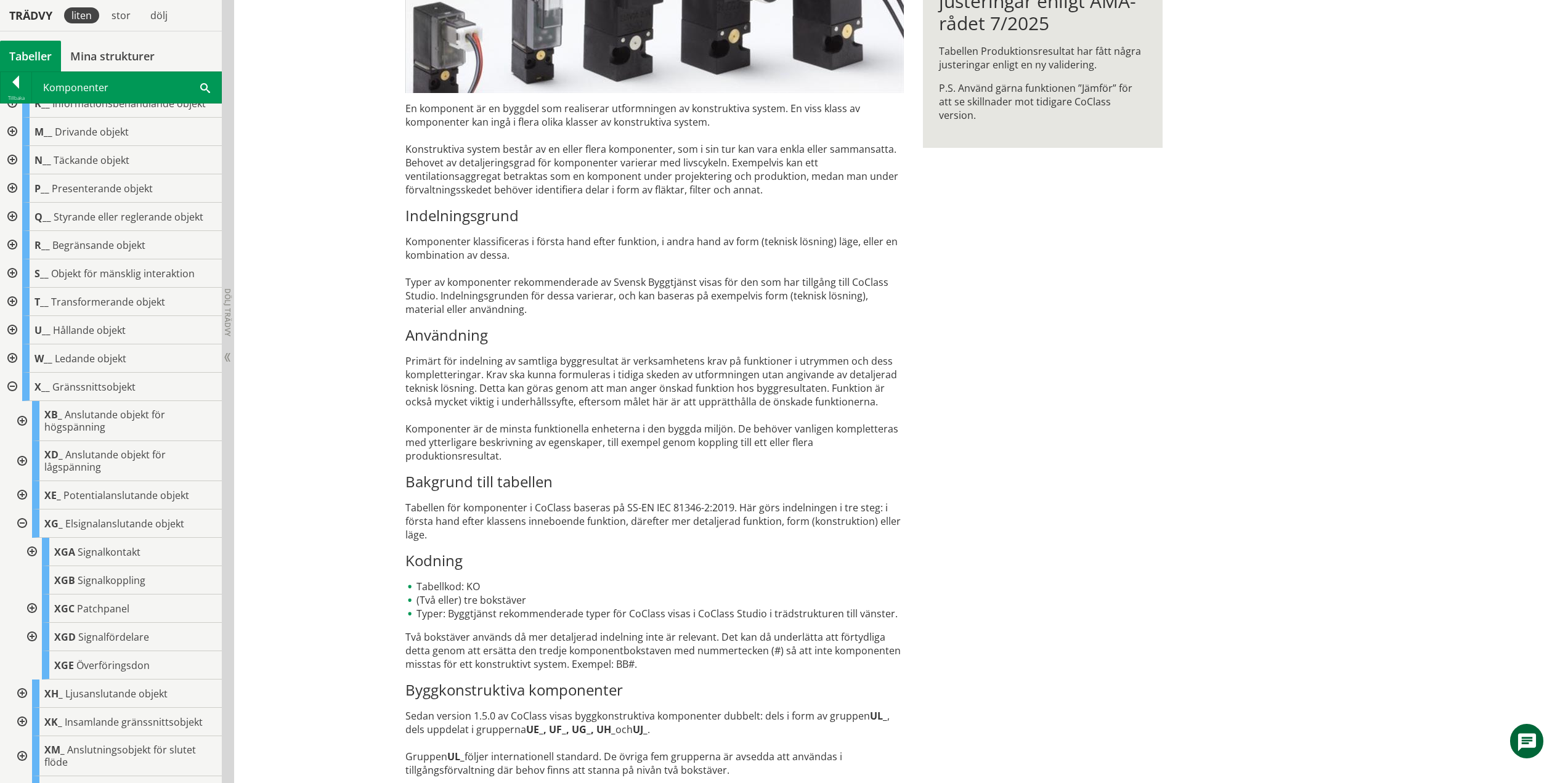
click at [19, 523] on div at bounding box center [21, 524] width 22 height 28
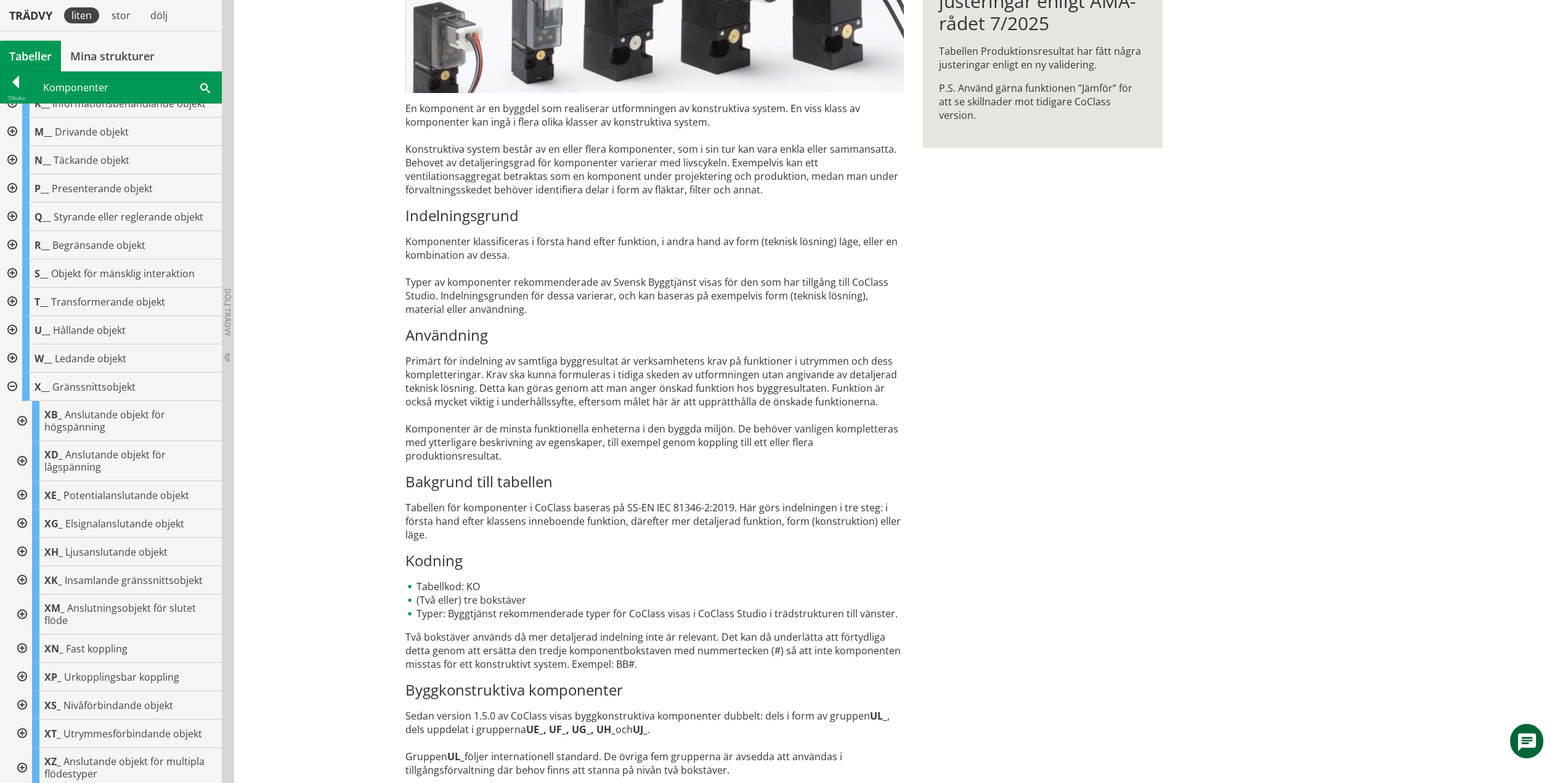
click at [20, 552] on div at bounding box center [21, 552] width 22 height 28
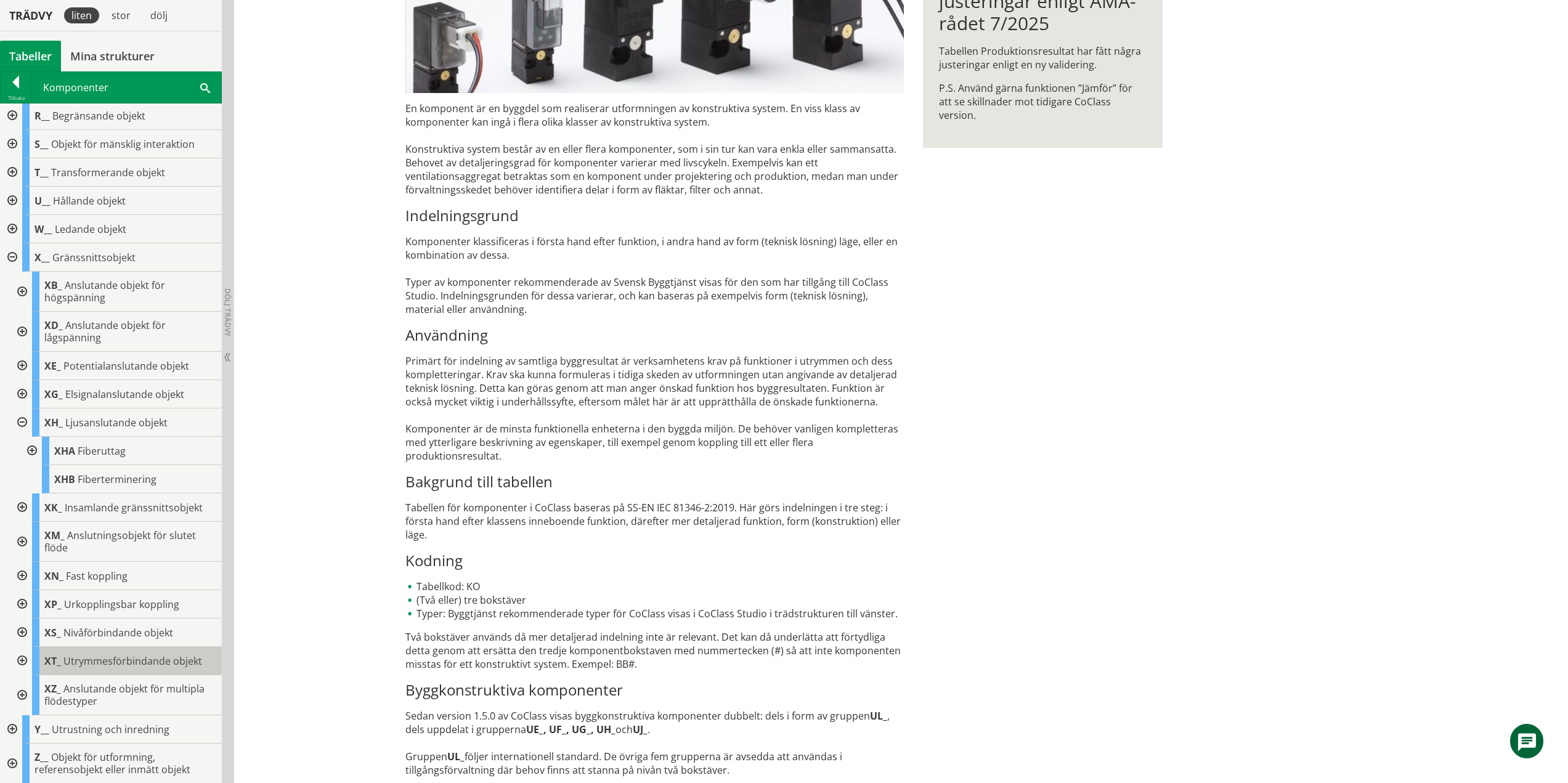
scroll to position [315, 0]
drag, startPoint x: 21, startPoint y: 420, endPoint x: 23, endPoint y: 430, distance: 10.2
click at [21, 420] on div at bounding box center [21, 422] width 22 height 28
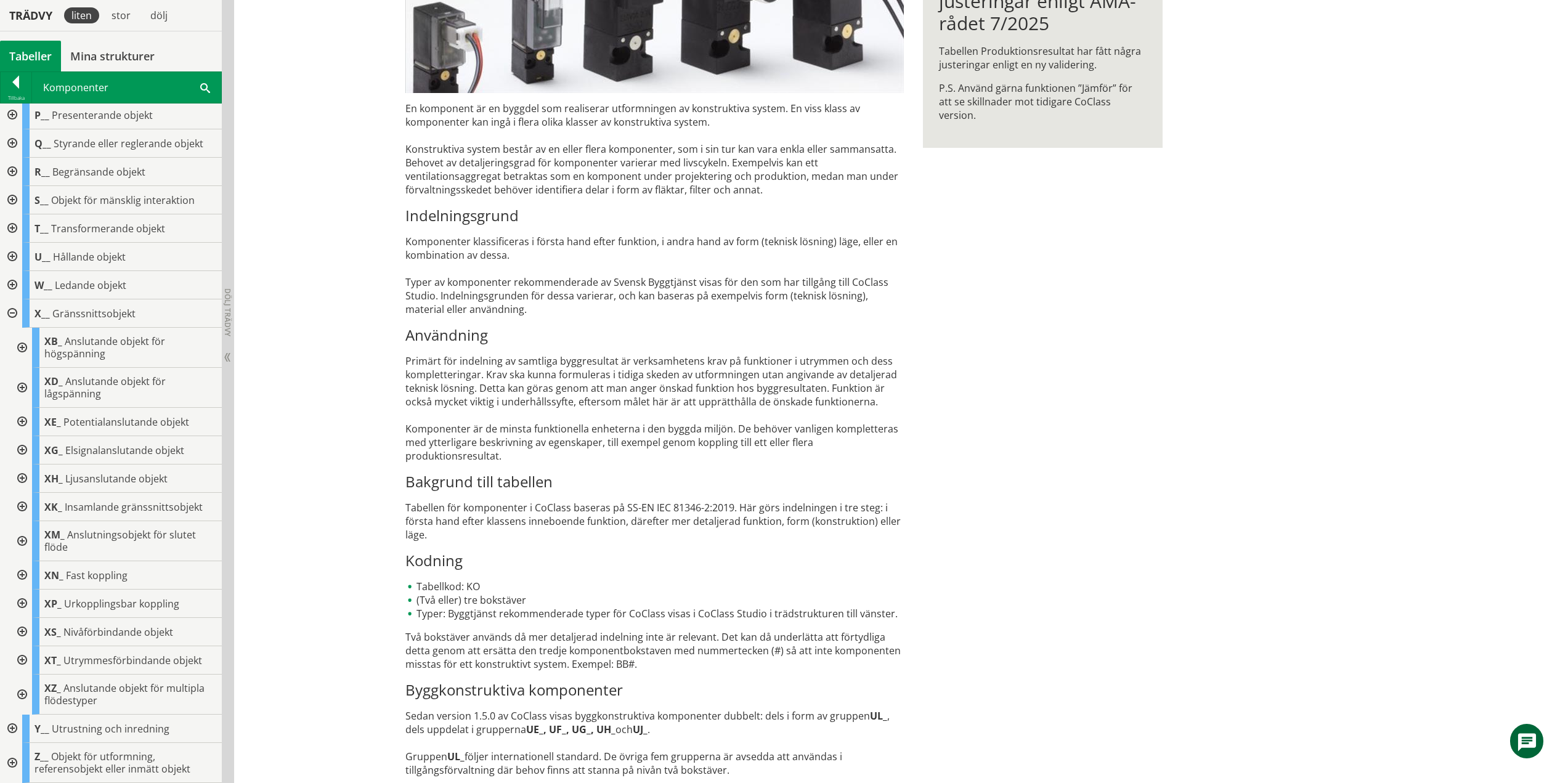
click at [25, 510] on div at bounding box center [21, 507] width 22 height 28
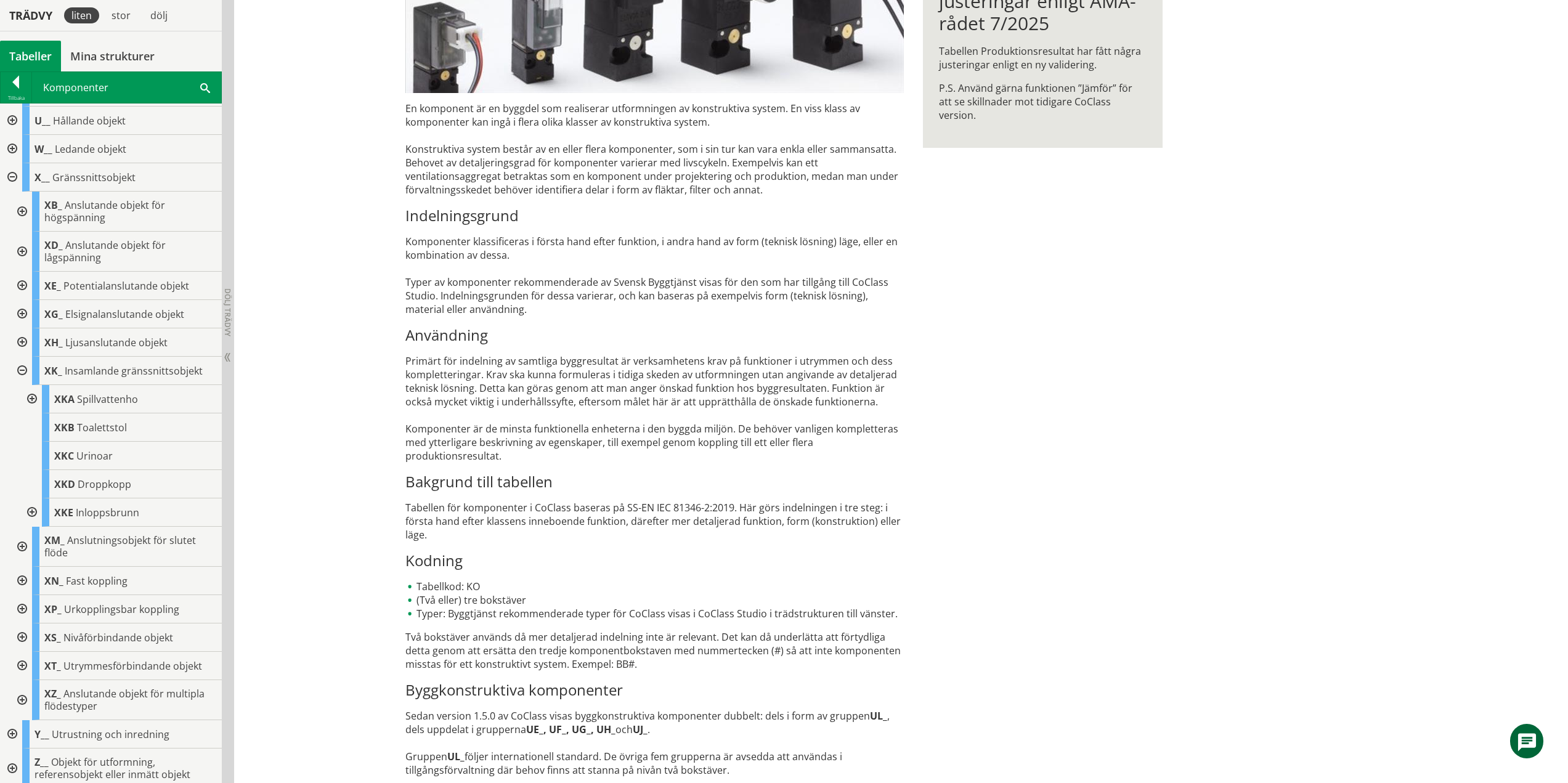
scroll to position [400, 0]
click at [24, 366] on div at bounding box center [21, 366] width 22 height 28
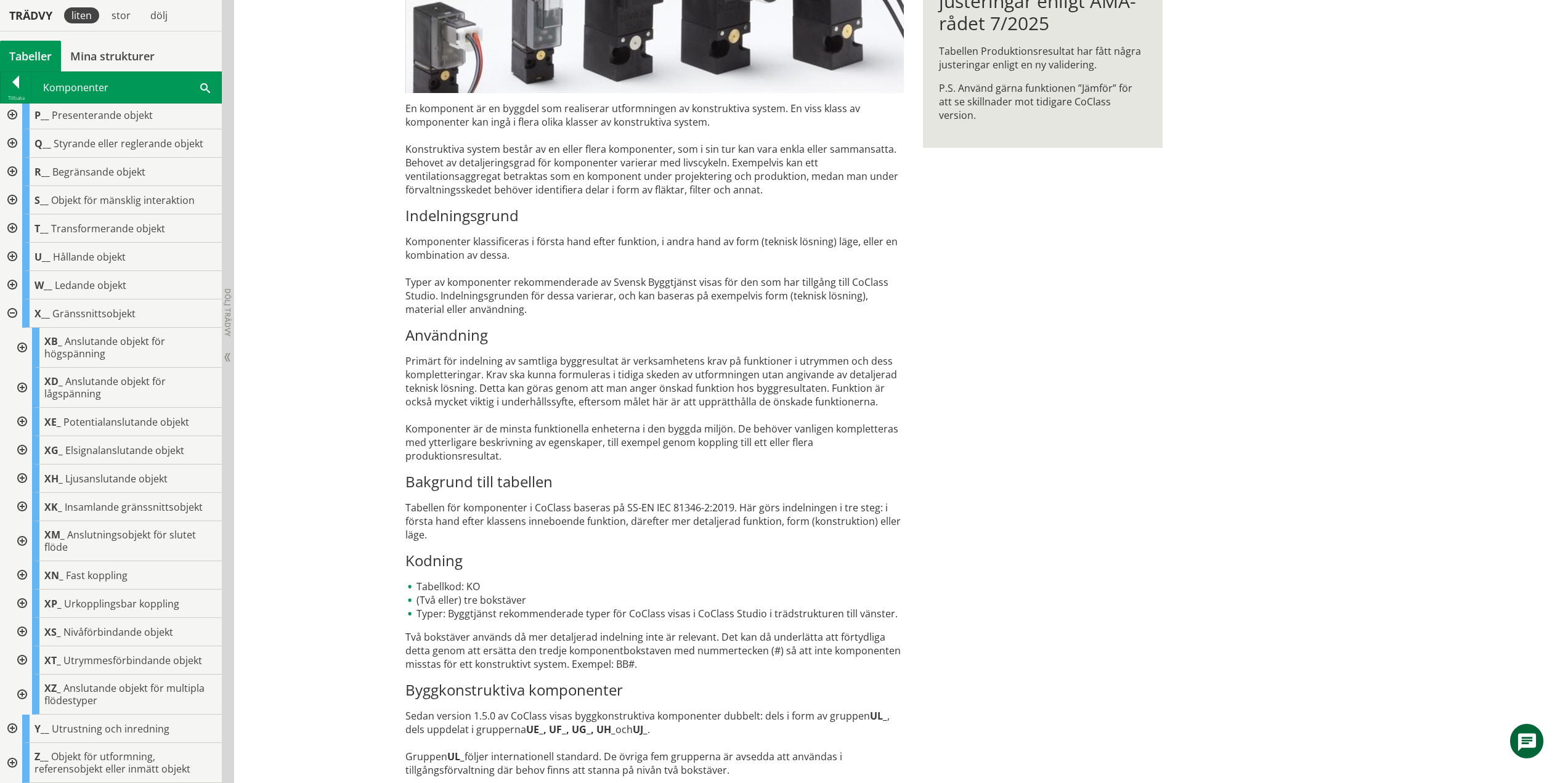
click at [21, 541] on div at bounding box center [21, 541] width 22 height 40
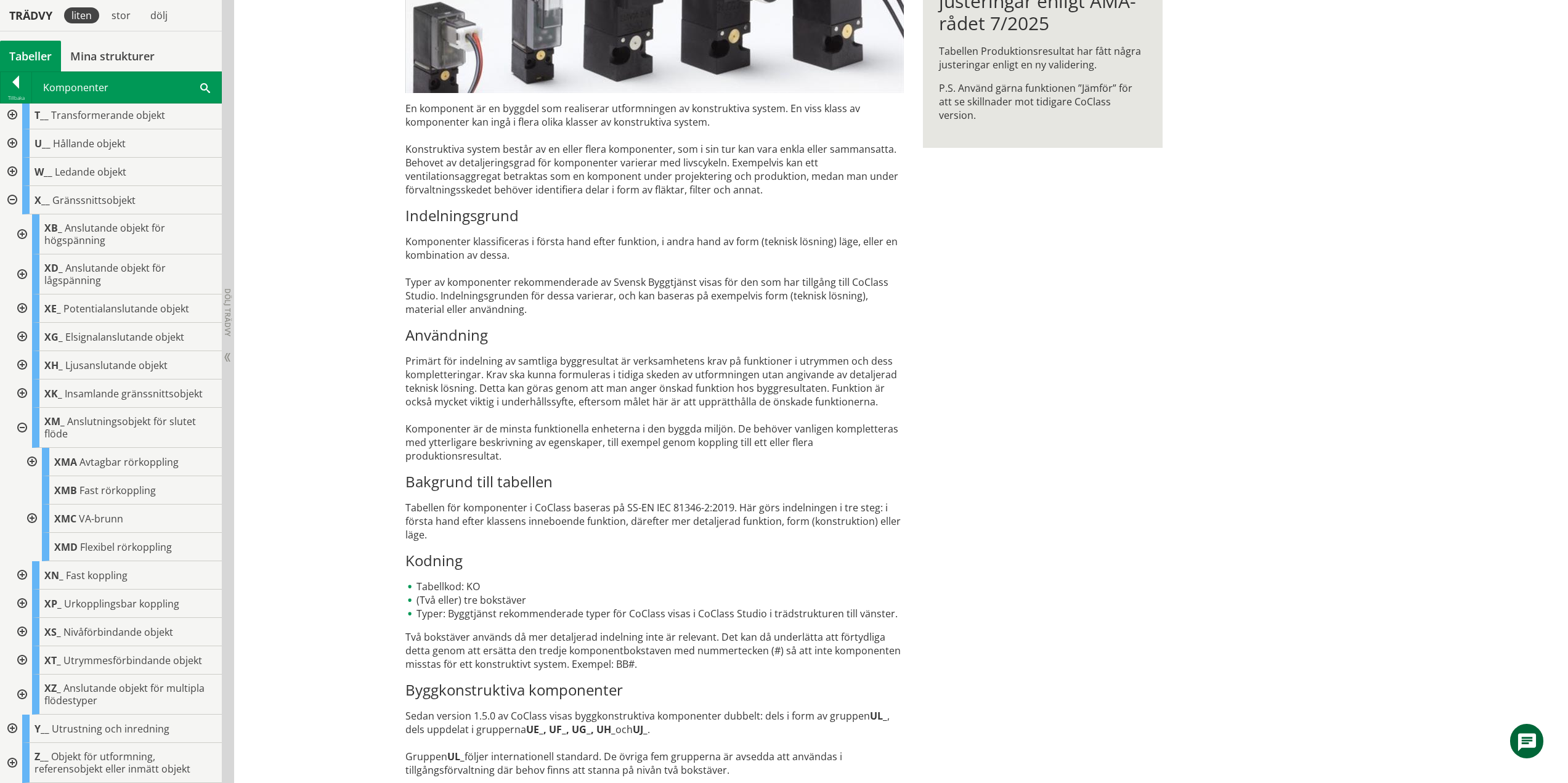
click at [24, 428] on div at bounding box center [21, 427] width 22 height 40
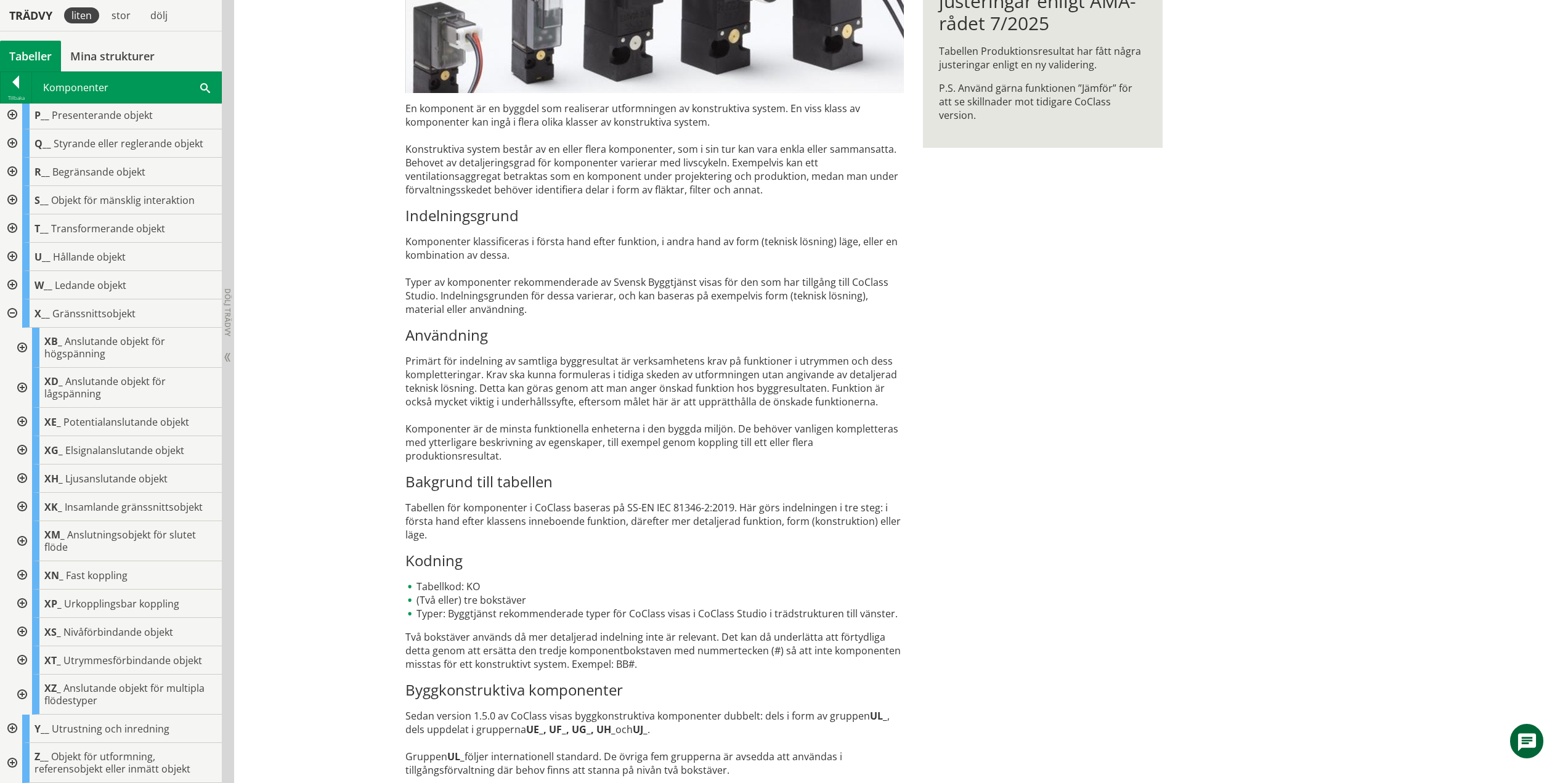
scroll to position [258, 0]
click at [22, 574] on div at bounding box center [21, 576] width 22 height 28
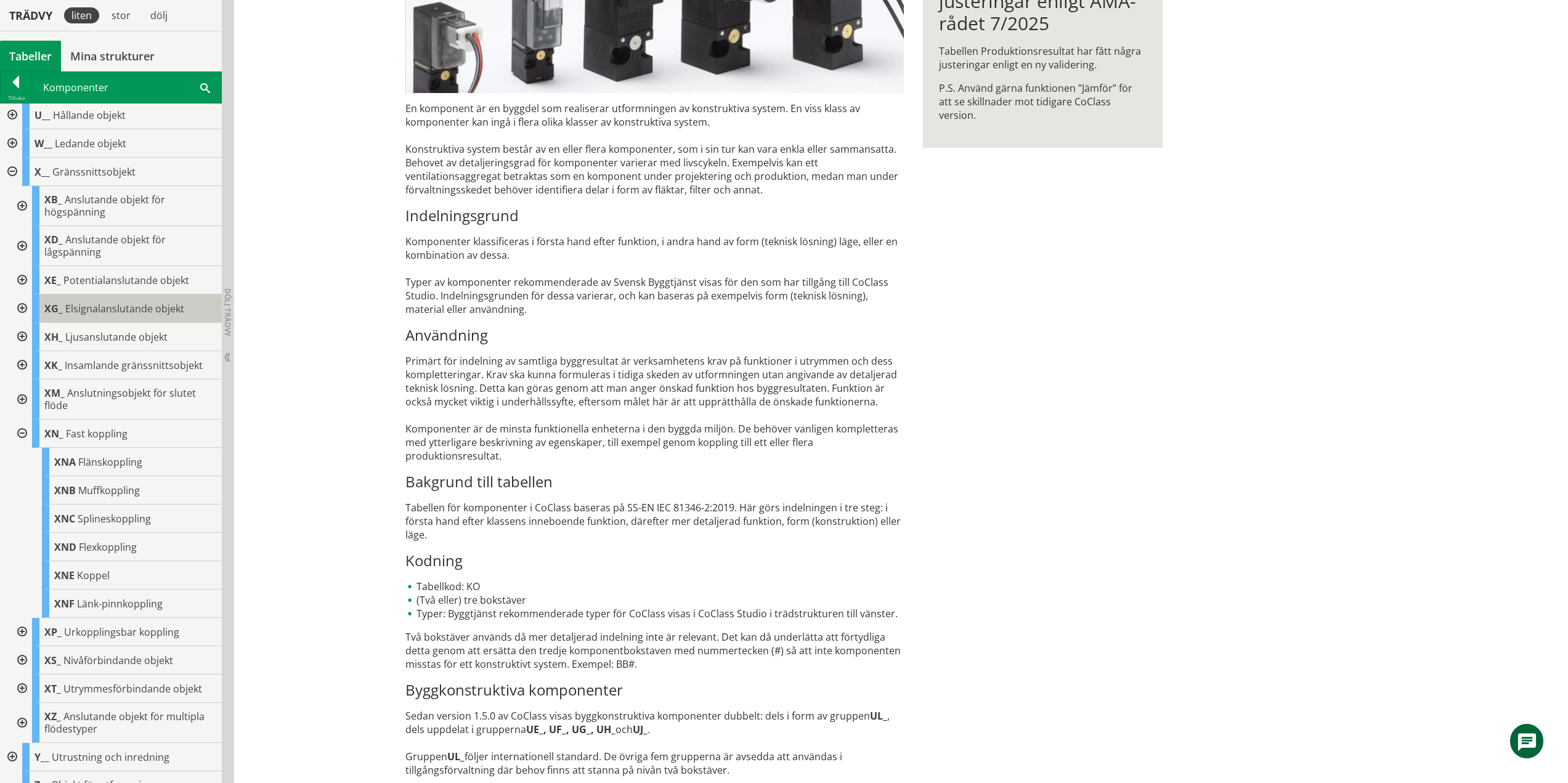
drag, startPoint x: 23, startPoint y: 433, endPoint x: 35, endPoint y: 458, distance: 27.7
click at [23, 433] on div at bounding box center [21, 434] width 22 height 28
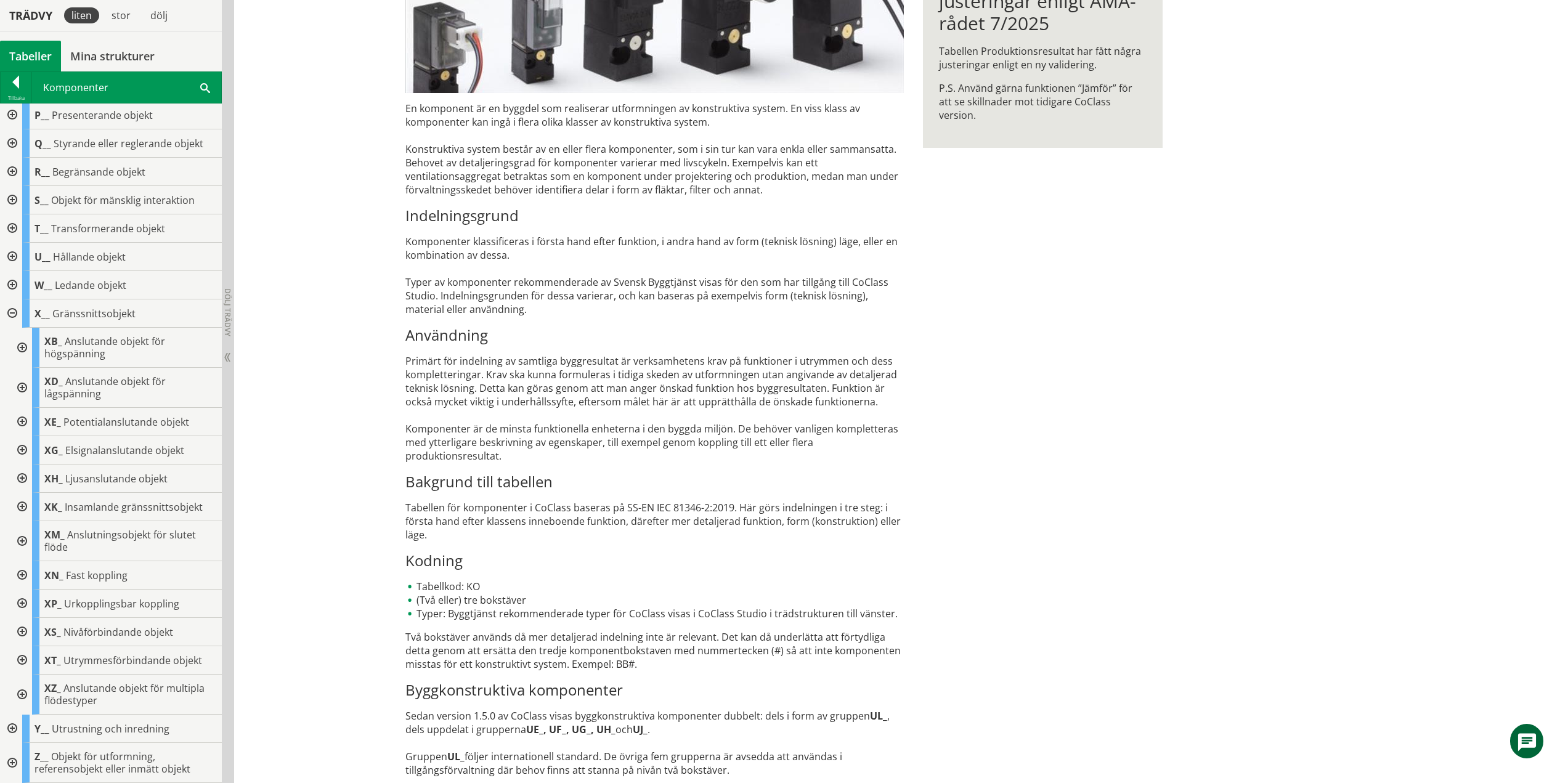
click at [27, 604] on div at bounding box center [21, 604] width 22 height 28
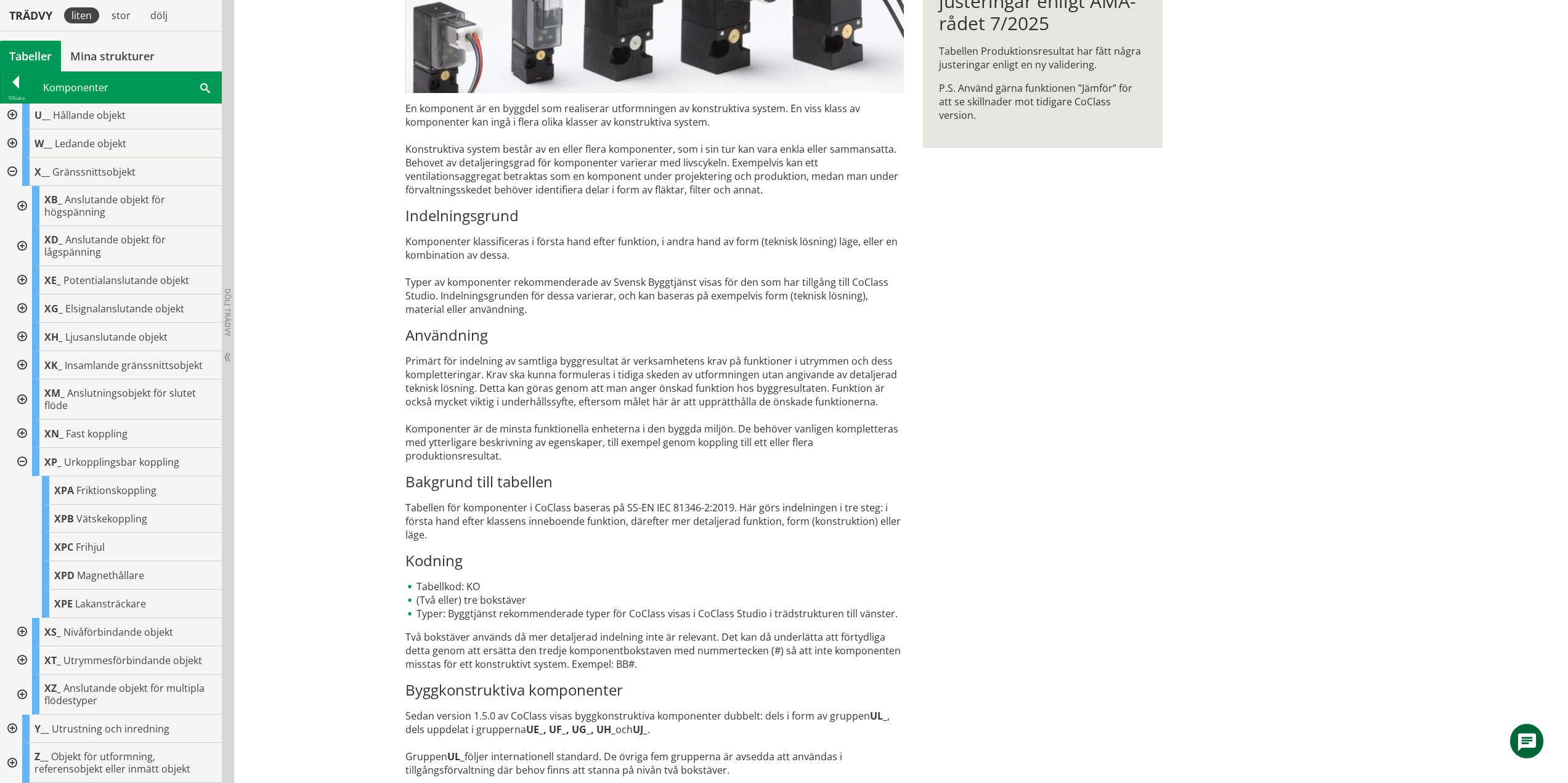
click at [23, 463] on div at bounding box center [21, 462] width 22 height 28
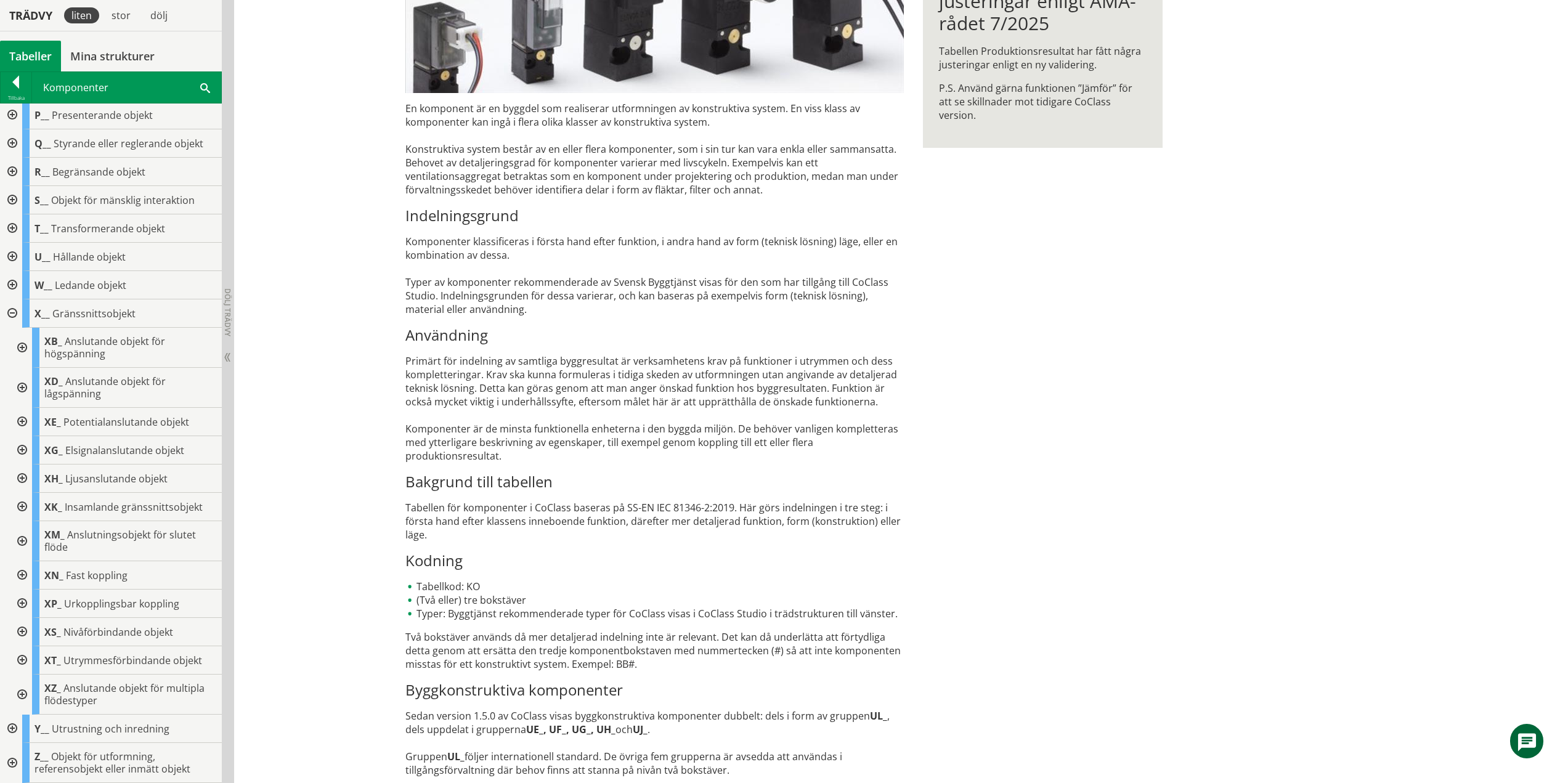
click at [24, 631] on div at bounding box center [21, 632] width 22 height 28
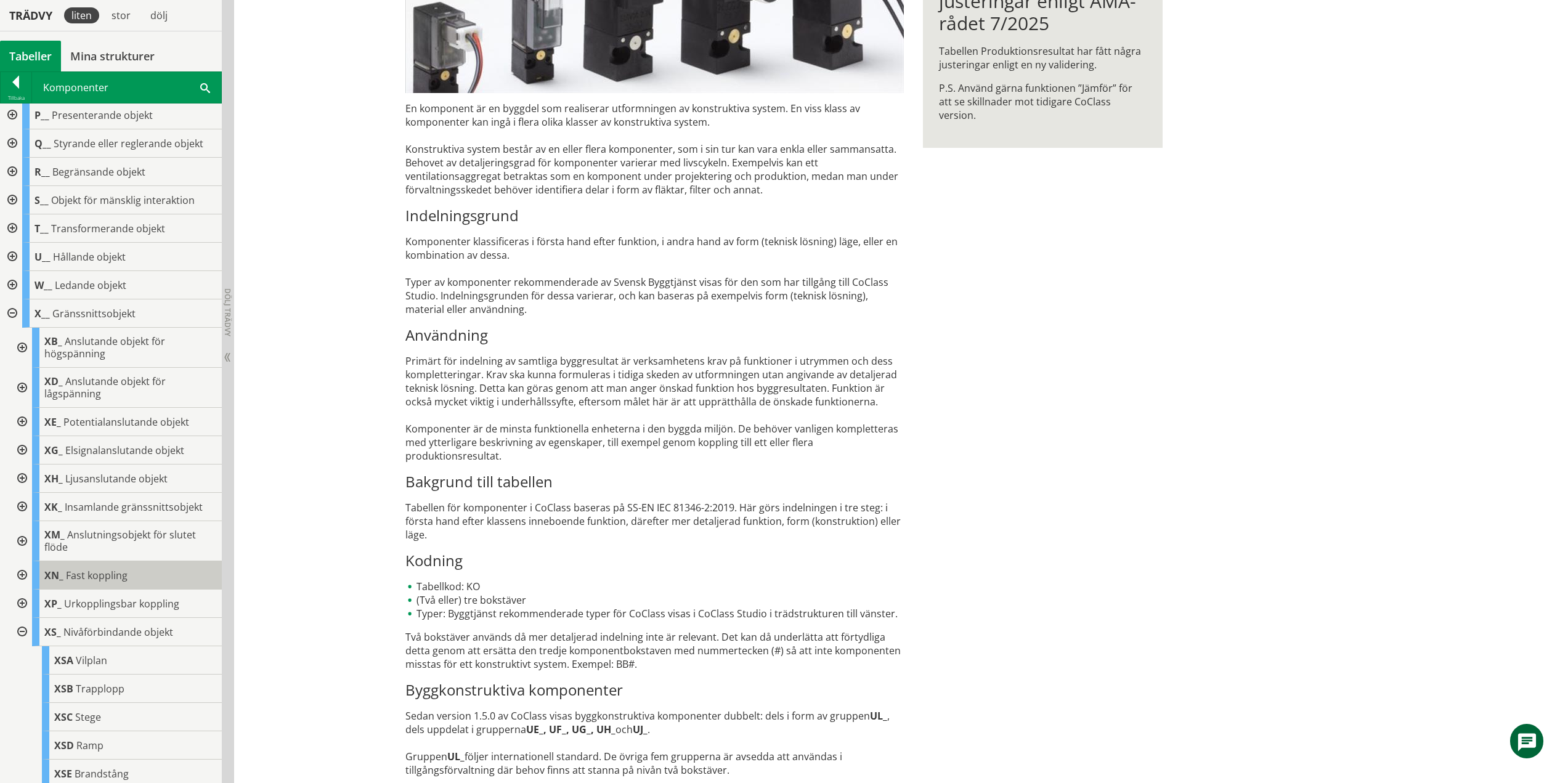
scroll to position [400, 0]
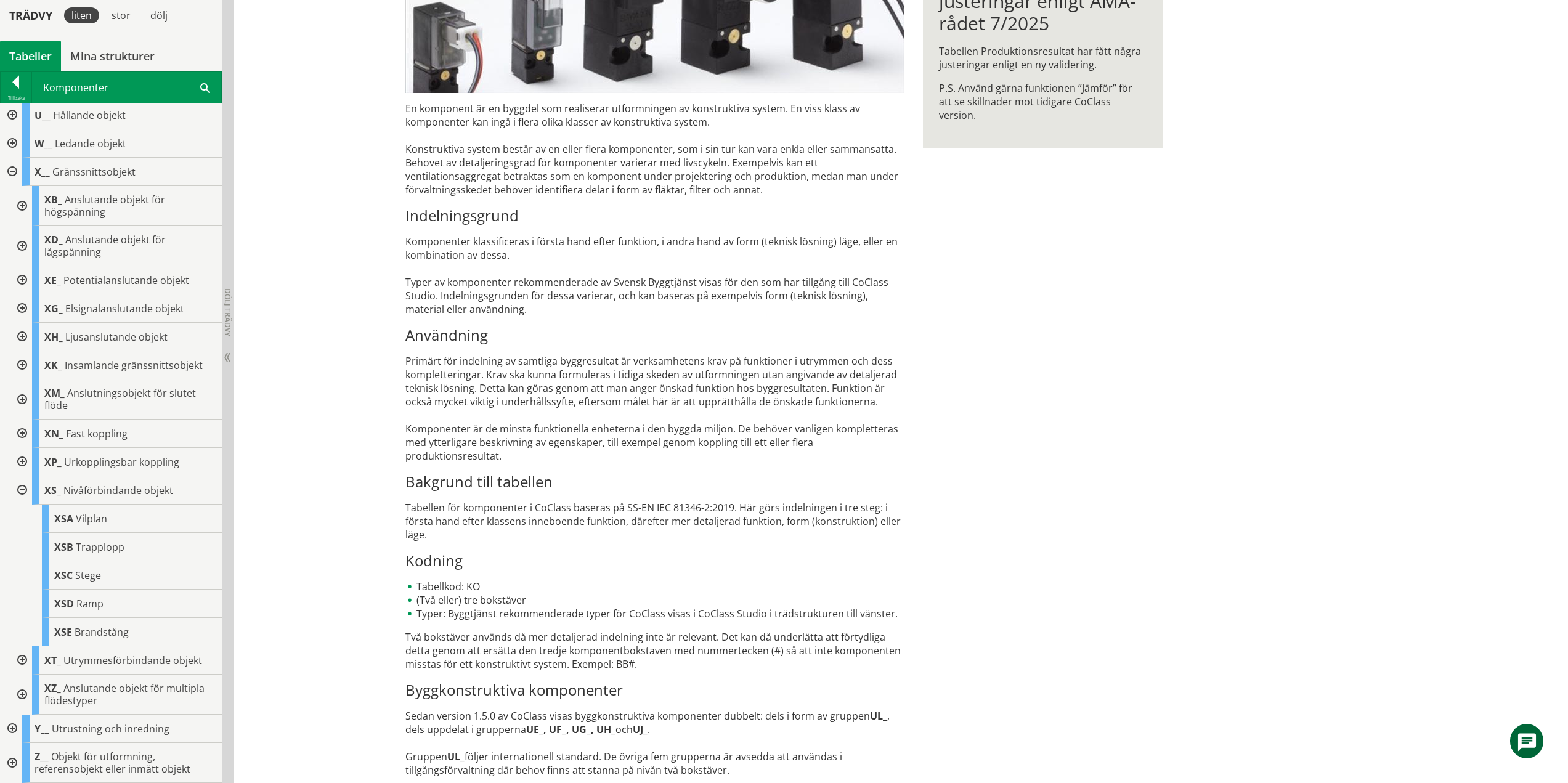
click at [23, 486] on div at bounding box center [21, 490] width 22 height 28
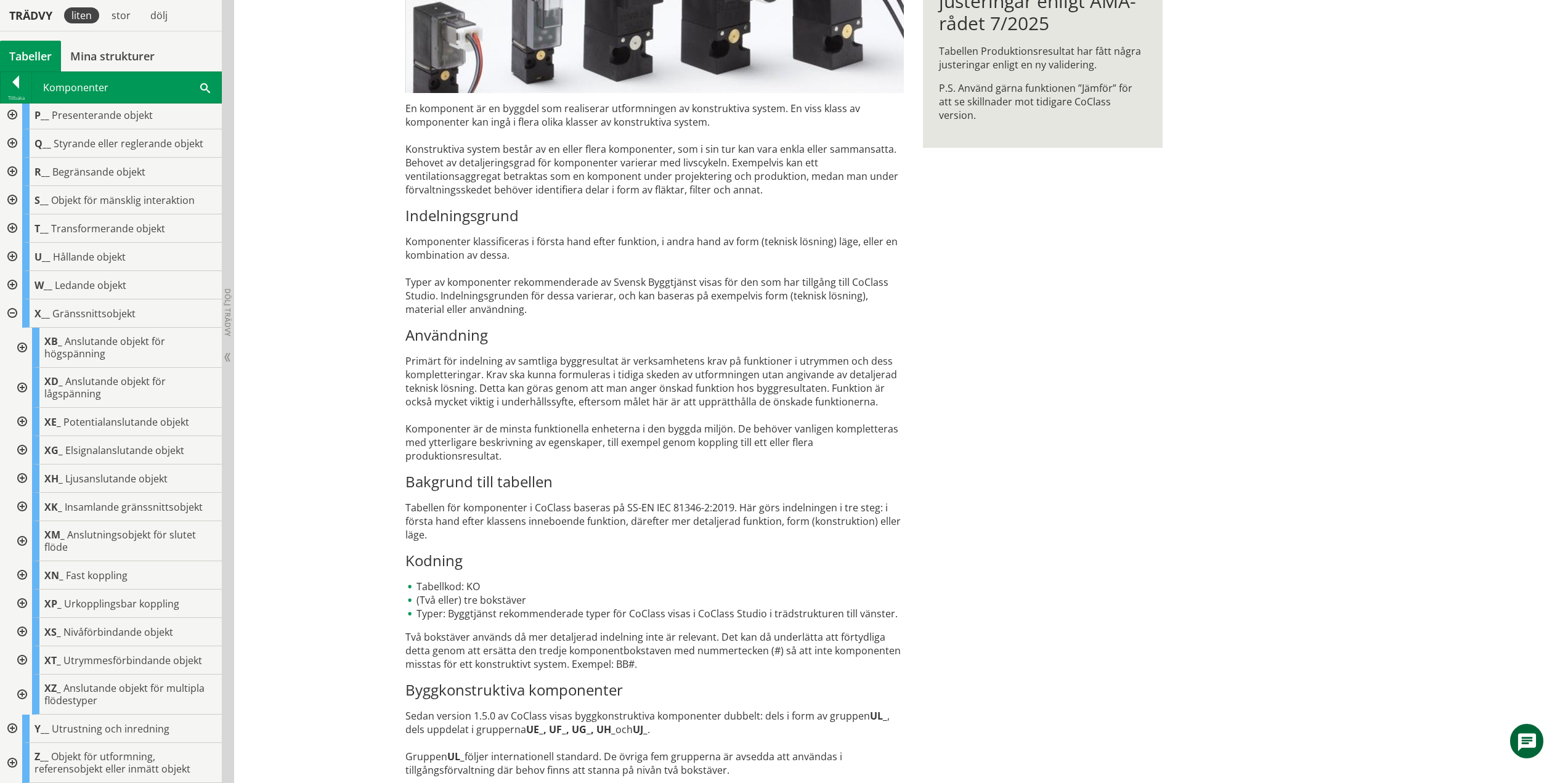
click at [24, 659] on div at bounding box center [21, 660] width 22 height 28
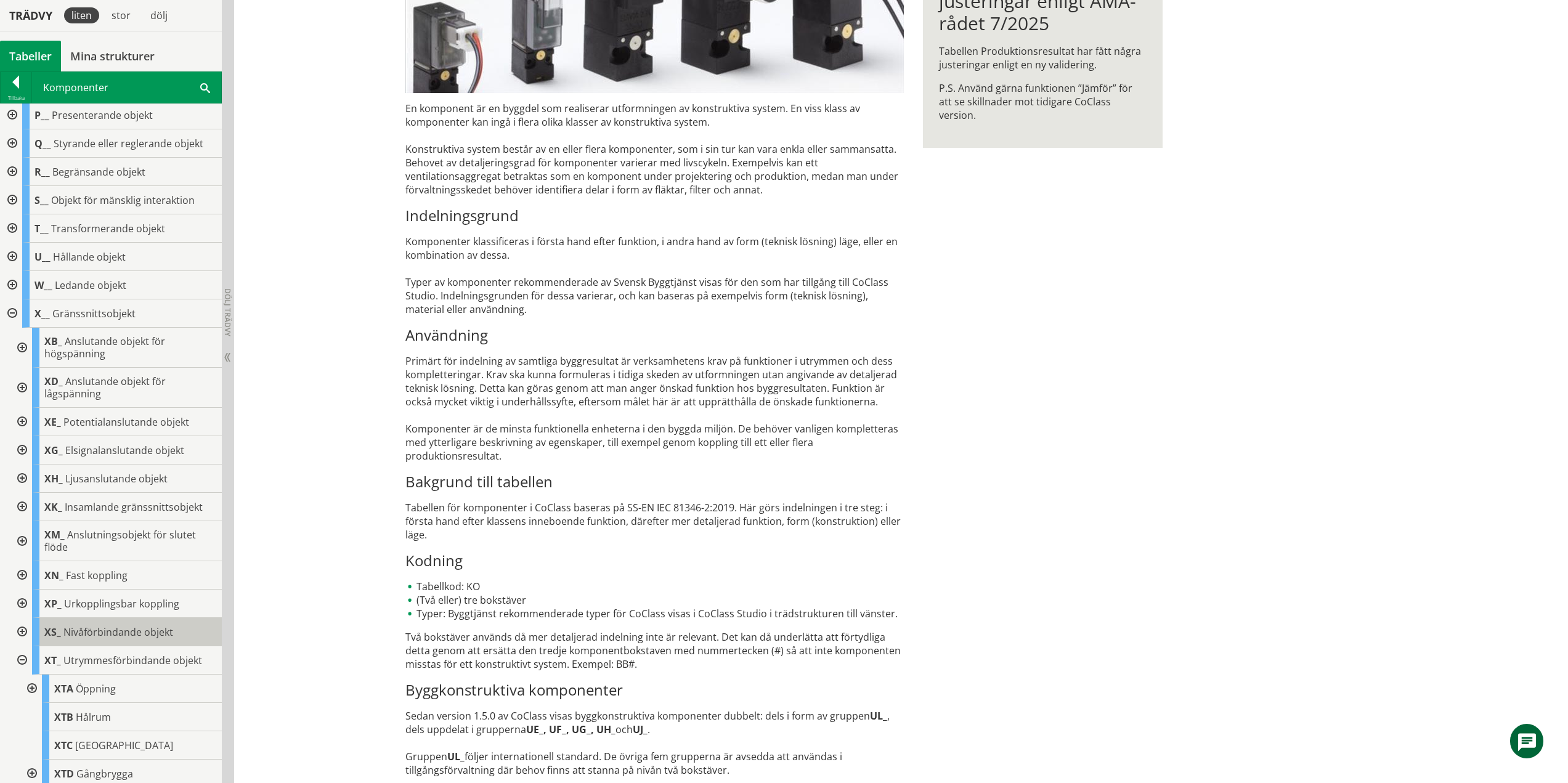
scroll to position [372, 0]
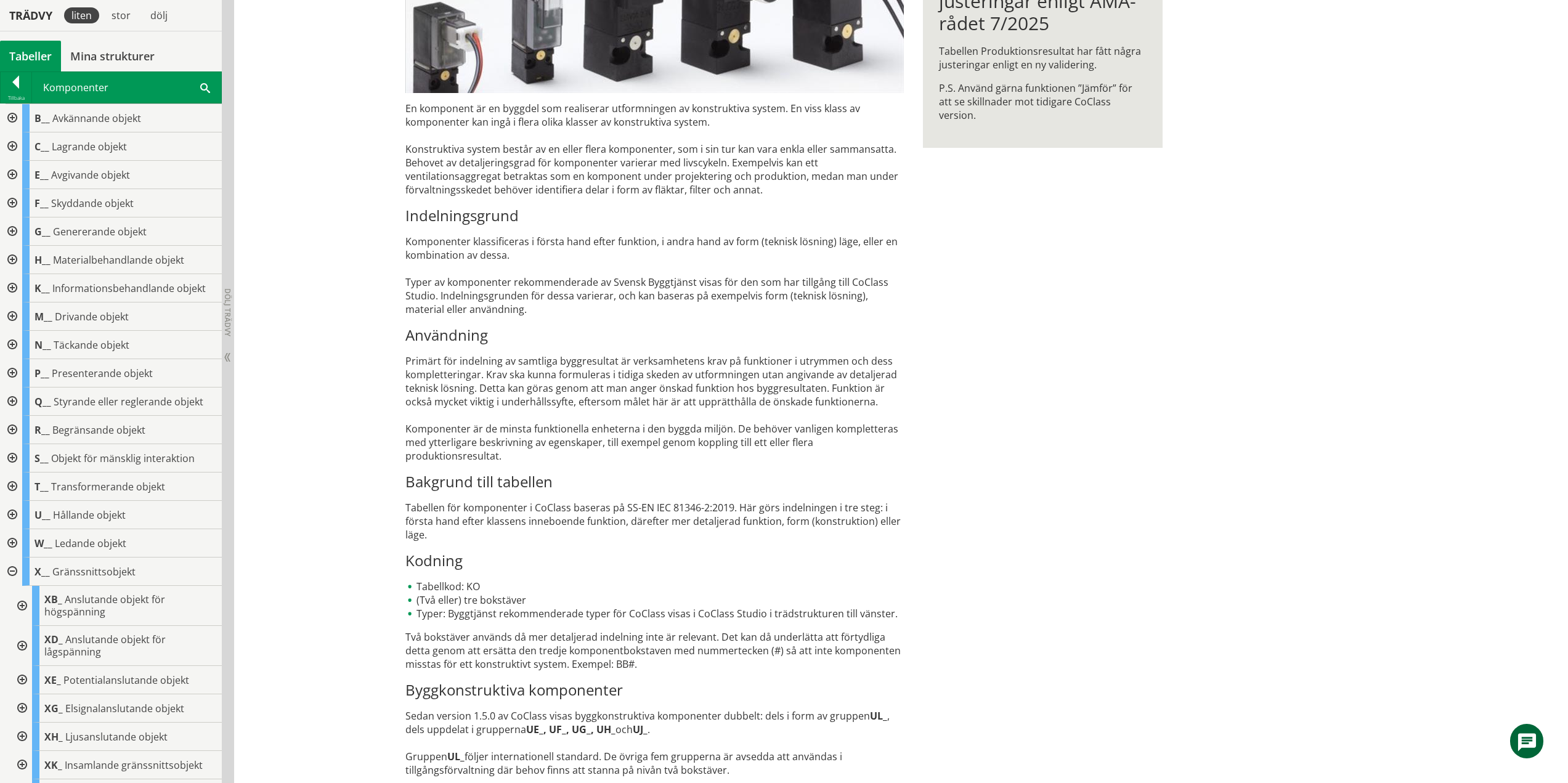
scroll to position [372, 0]
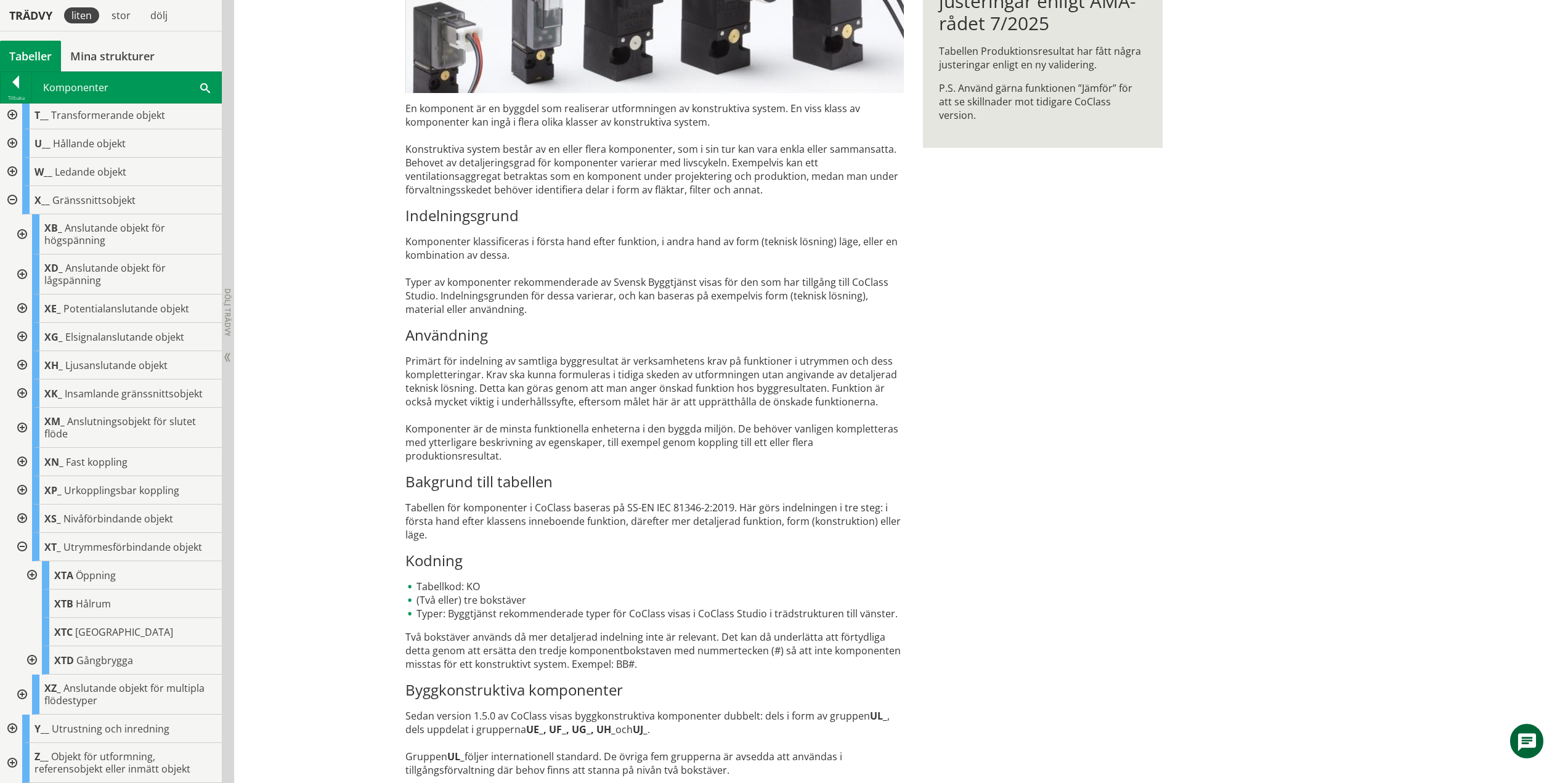
click at [23, 546] on div at bounding box center [21, 547] width 22 height 28
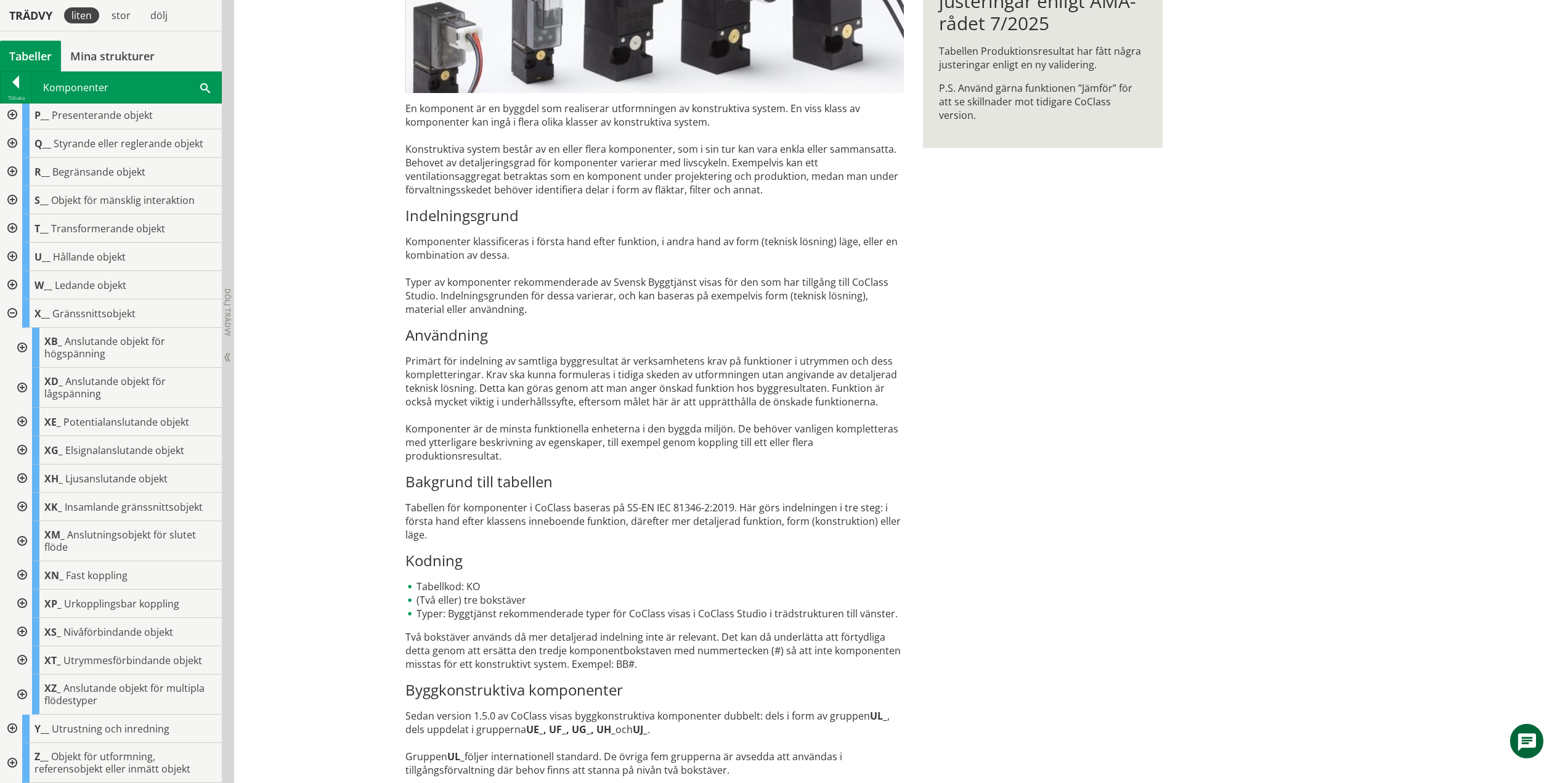
scroll to position [258, 0]
click at [22, 695] on div at bounding box center [21, 694] width 22 height 40
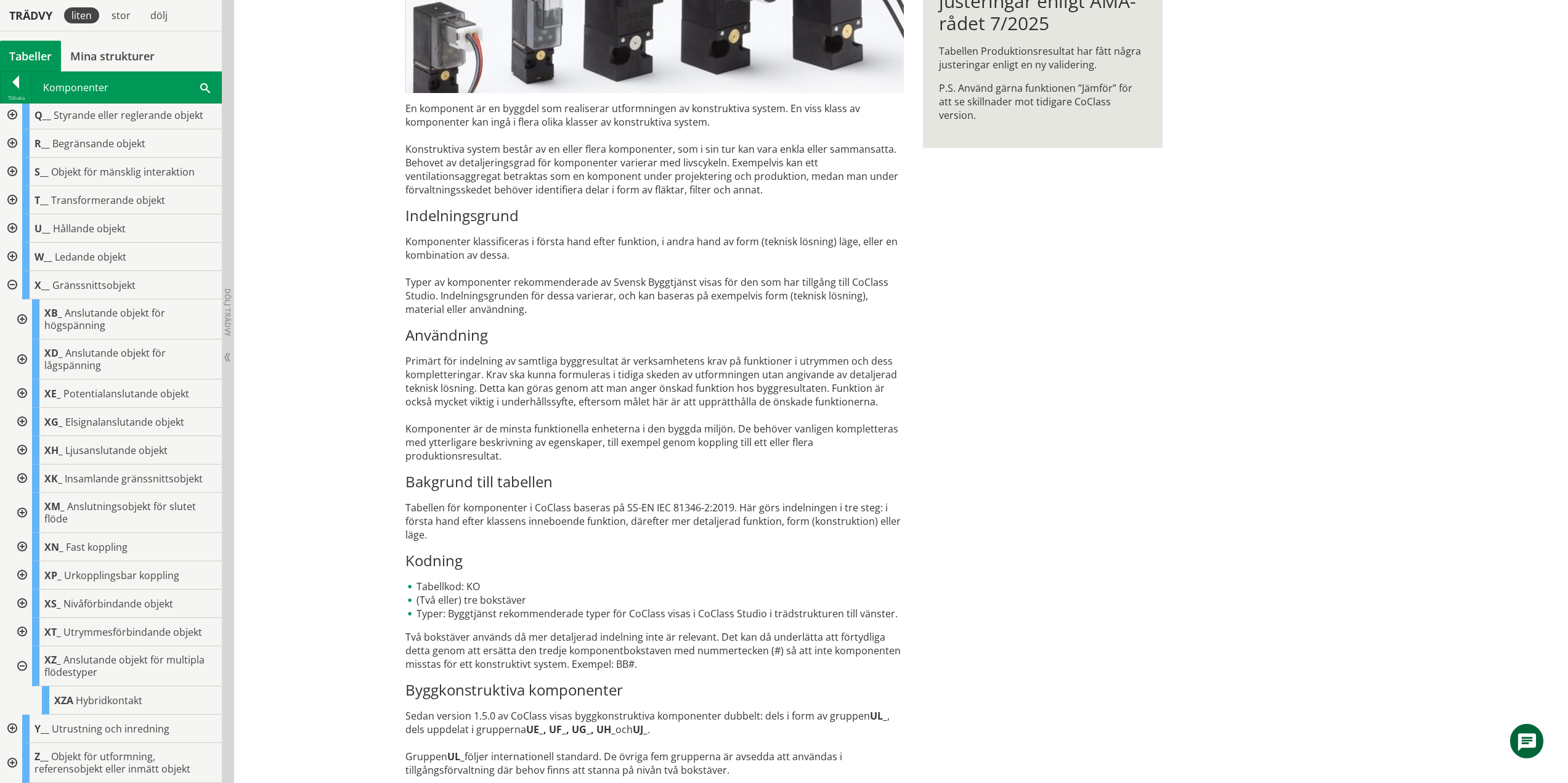
click at [24, 664] on div at bounding box center [21, 666] width 22 height 40
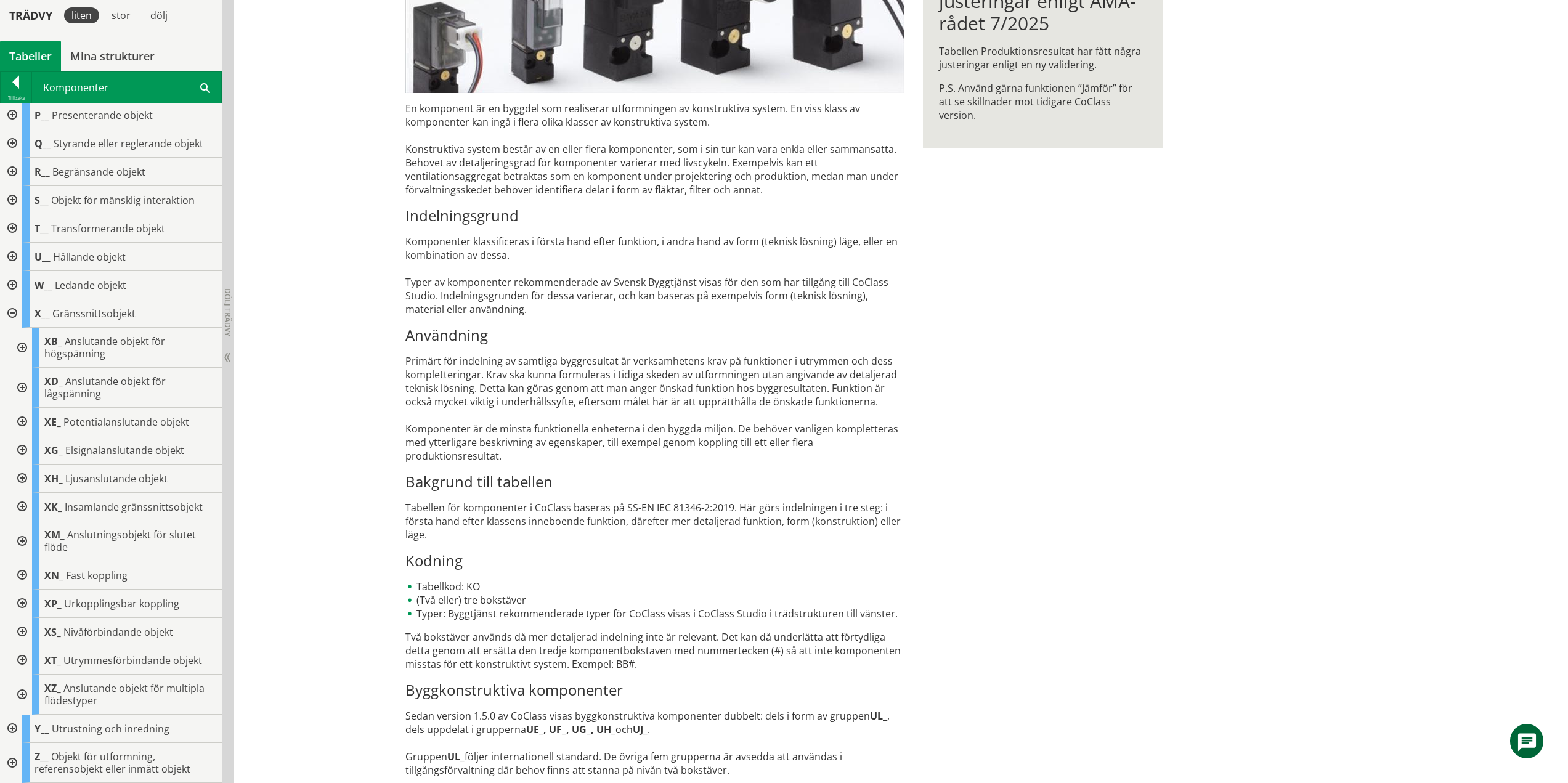
click at [12, 312] on div at bounding box center [11, 314] width 22 height 28
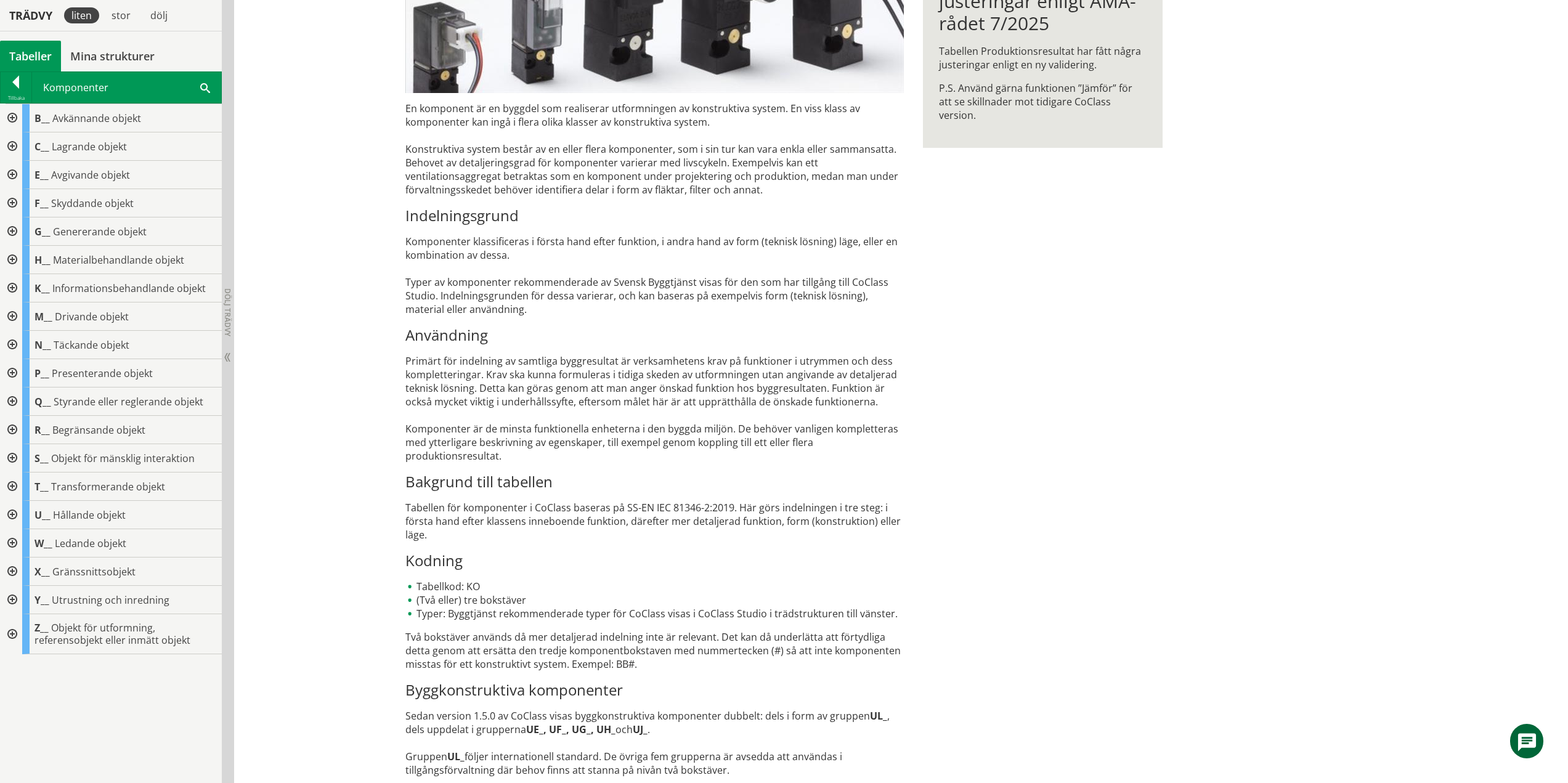
scroll to position [0, 0]
click at [7, 597] on div at bounding box center [11, 600] width 22 height 28
drag, startPoint x: 25, startPoint y: 625, endPoint x: 0, endPoint y: 631, distance: 25.7
click at [25, 625] on div at bounding box center [21, 629] width 22 height 28
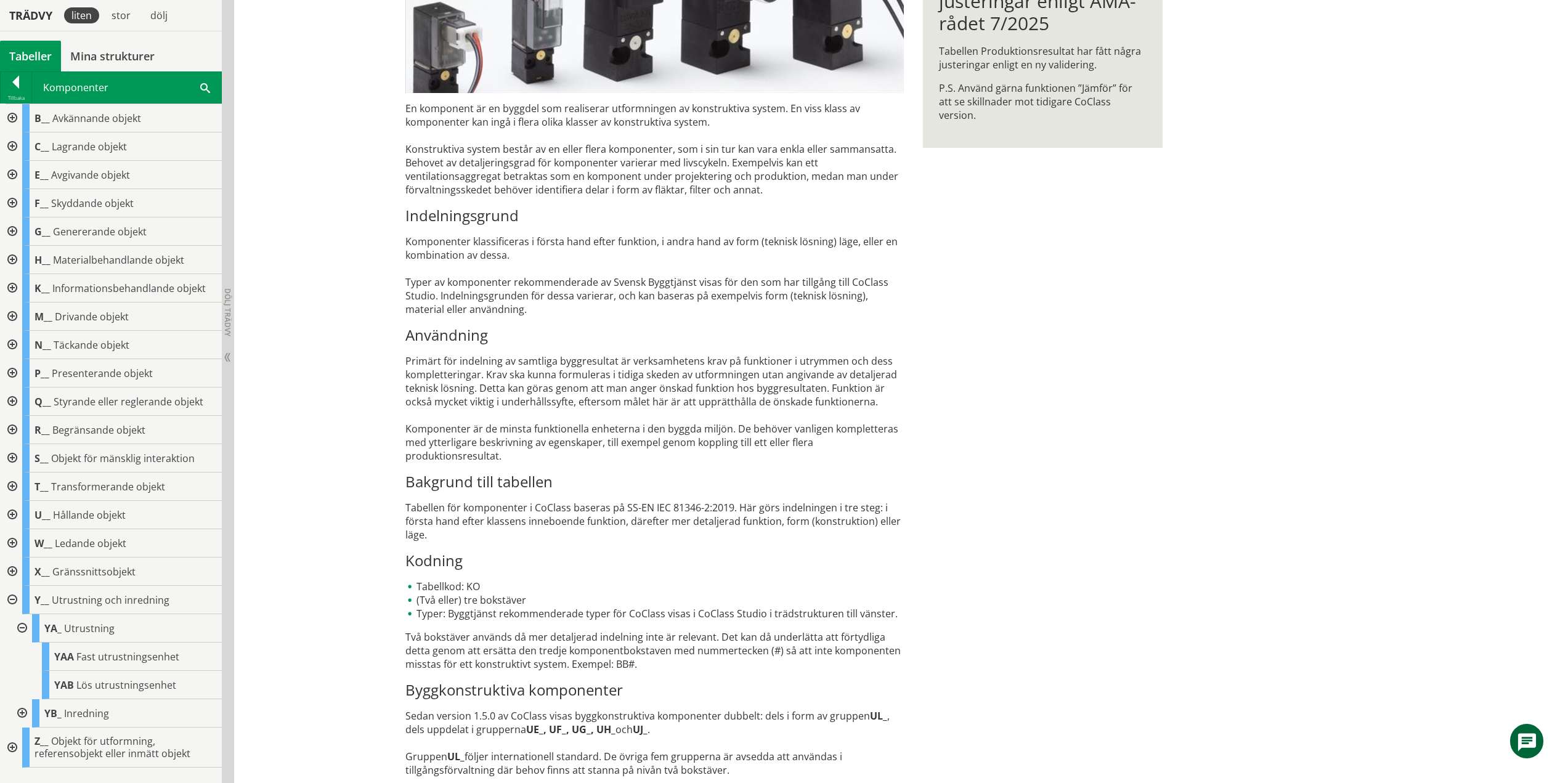
click at [24, 629] on div at bounding box center [21, 629] width 22 height 28
click at [22, 656] on div at bounding box center [21, 657] width 22 height 28
click at [24, 656] on div at bounding box center [21, 657] width 22 height 28
click at [14, 597] on div at bounding box center [11, 600] width 22 height 28
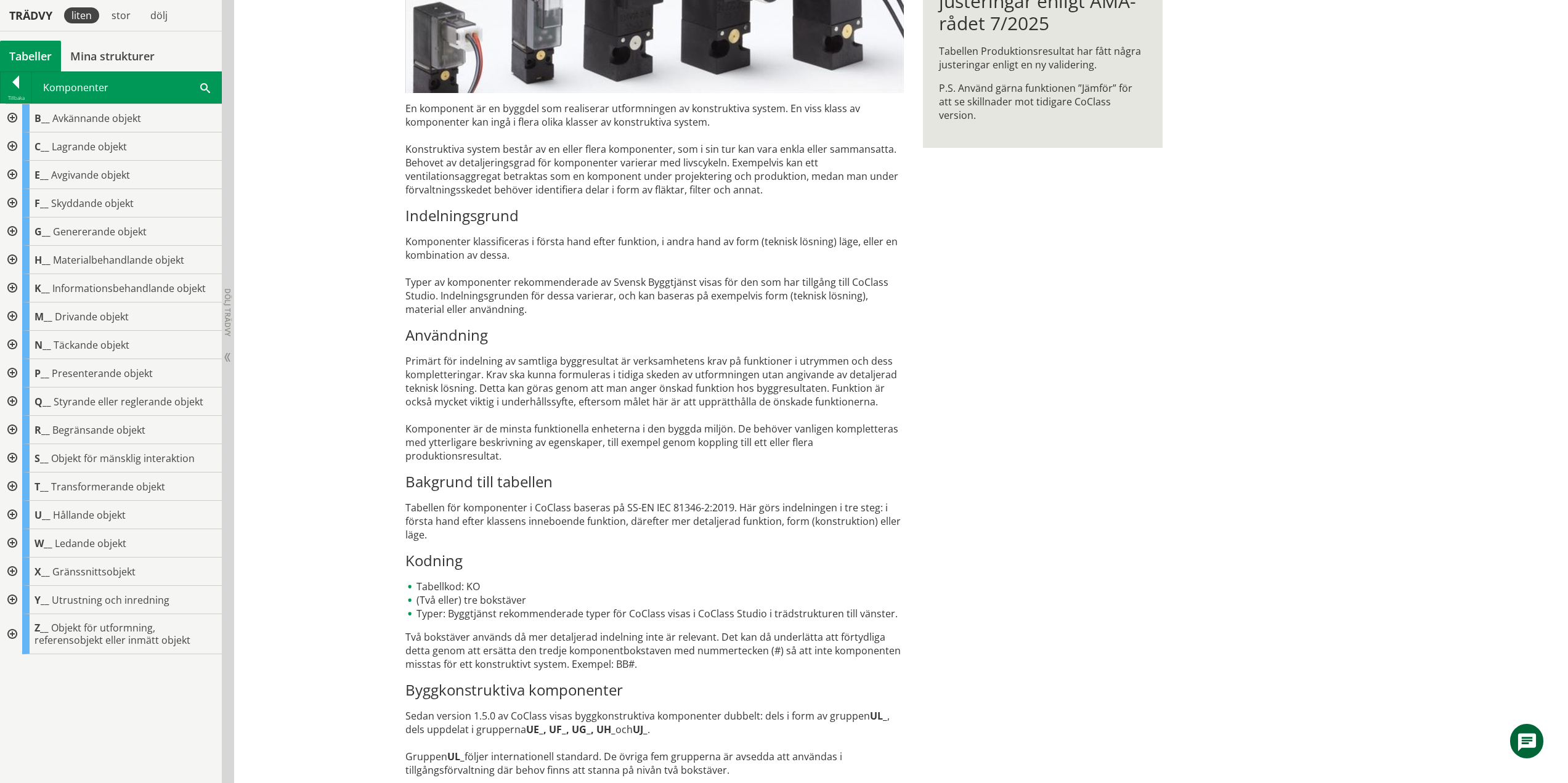
click at [16, 633] on div at bounding box center [11, 634] width 22 height 40
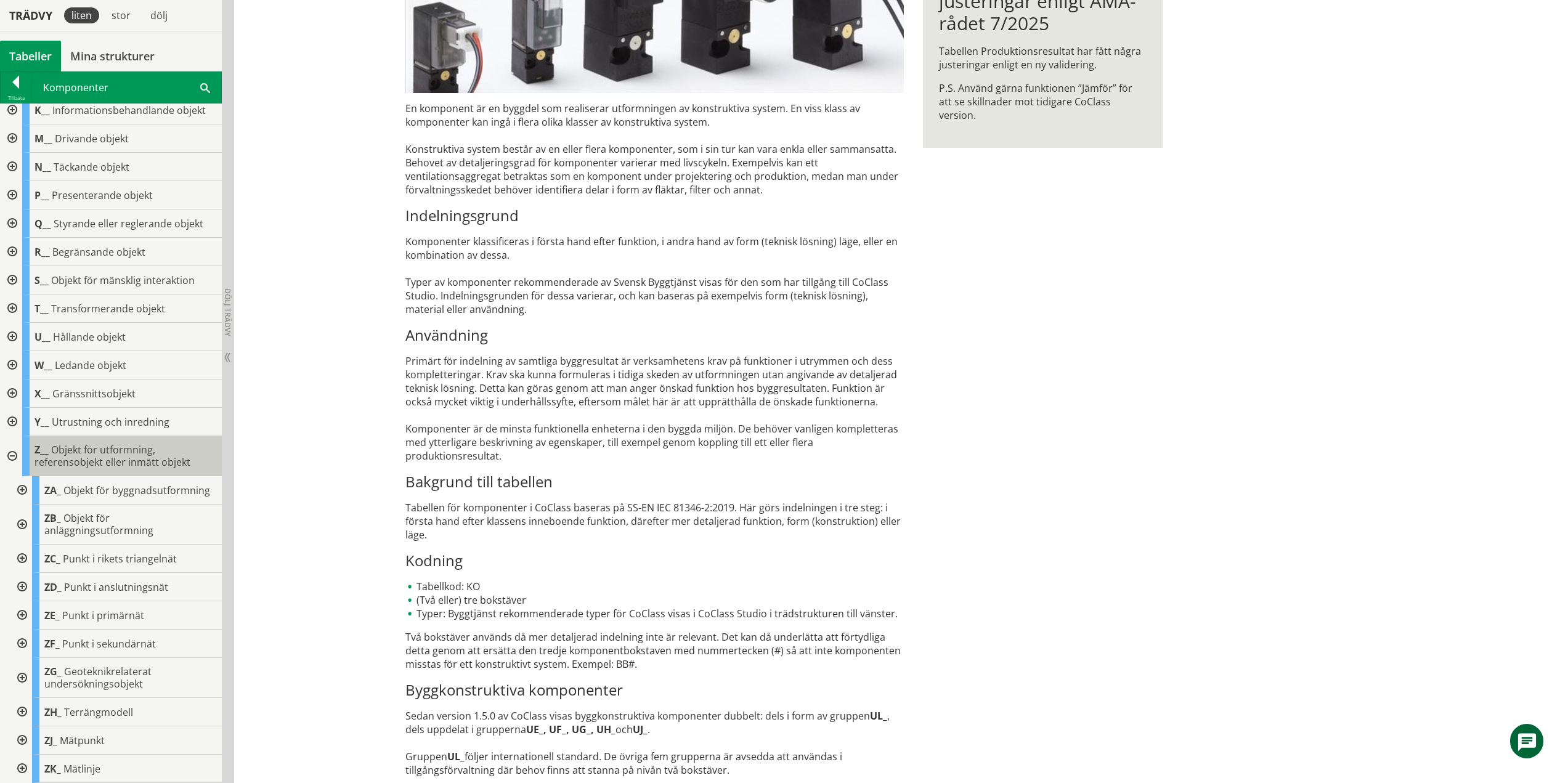
scroll to position [190, 0]
click at [17, 483] on div at bounding box center [21, 490] width 22 height 28
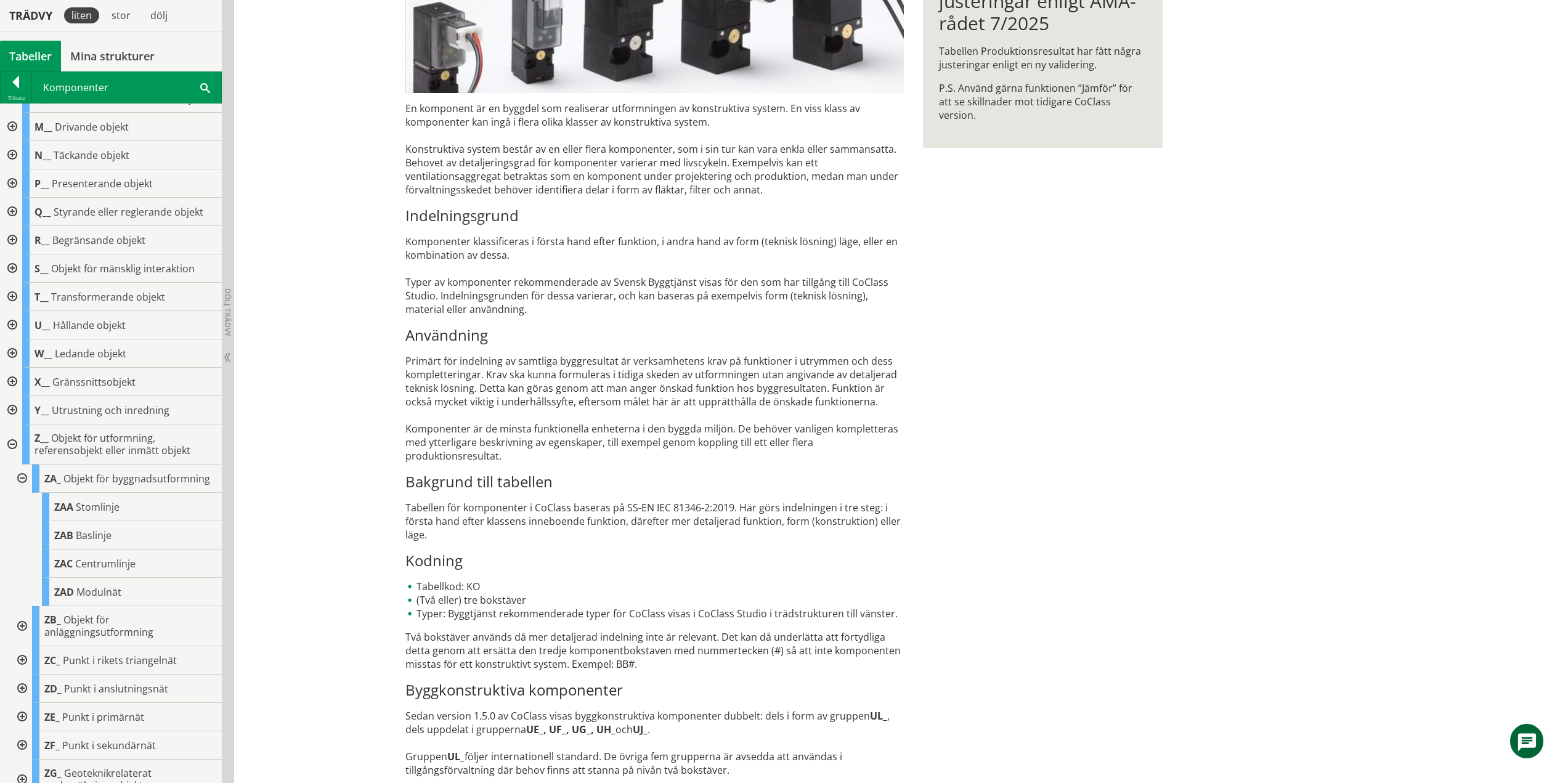
click at [24, 484] on div at bounding box center [21, 479] width 22 height 28
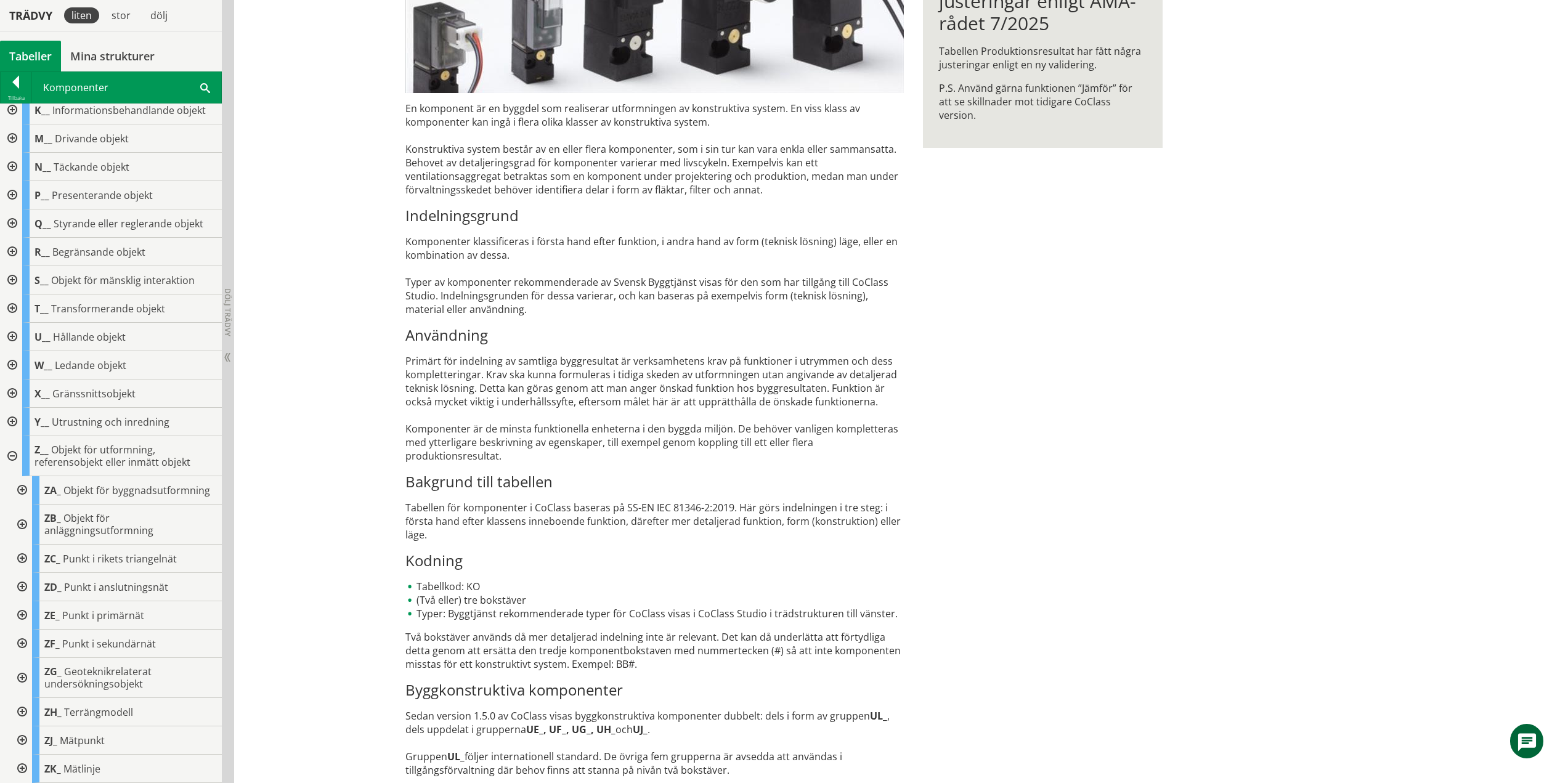
click at [22, 526] on div at bounding box center [21, 524] width 22 height 40
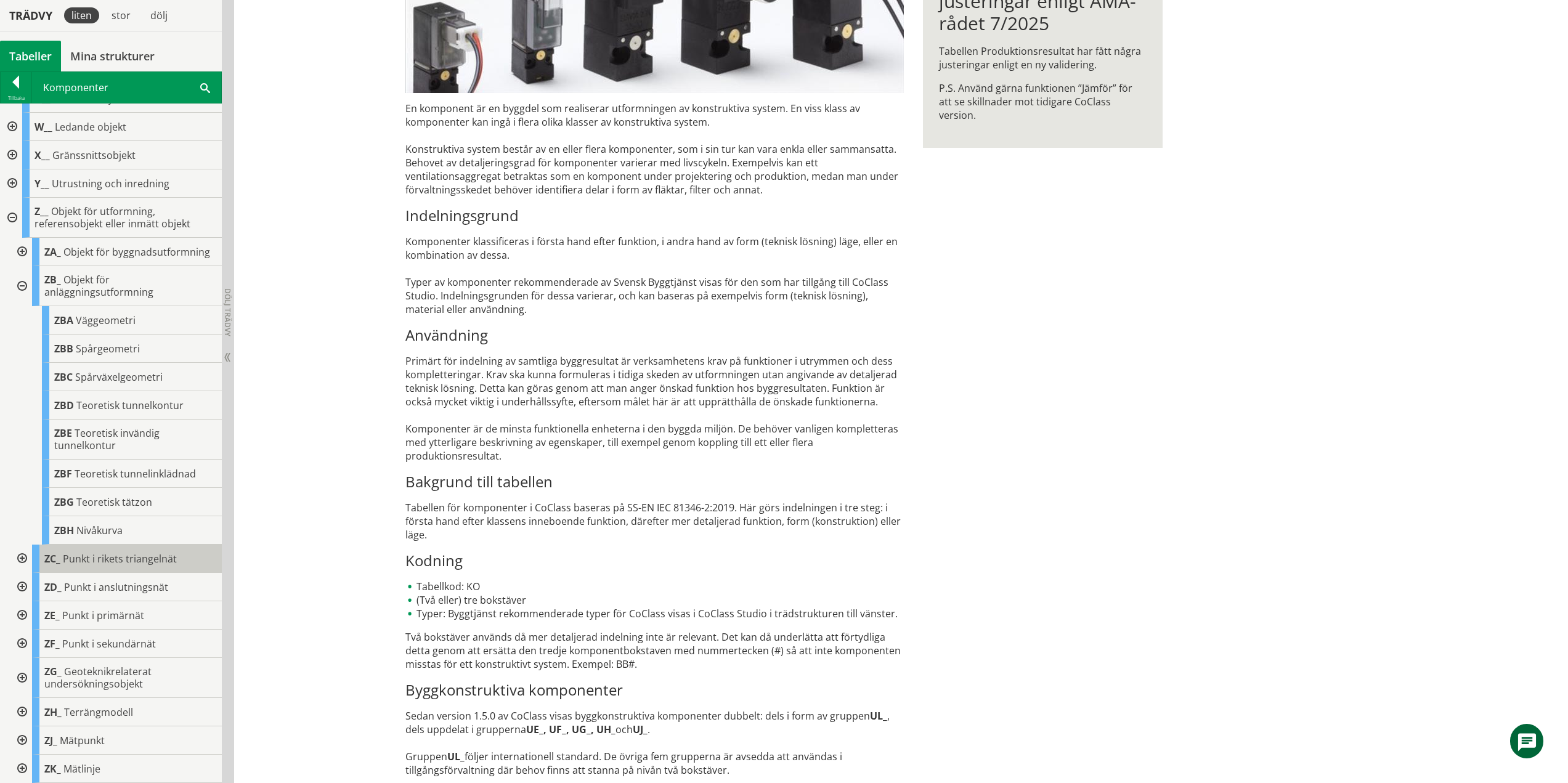
scroll to position [366, 0]
